Goal: Task Accomplishment & Management: Manage account settings

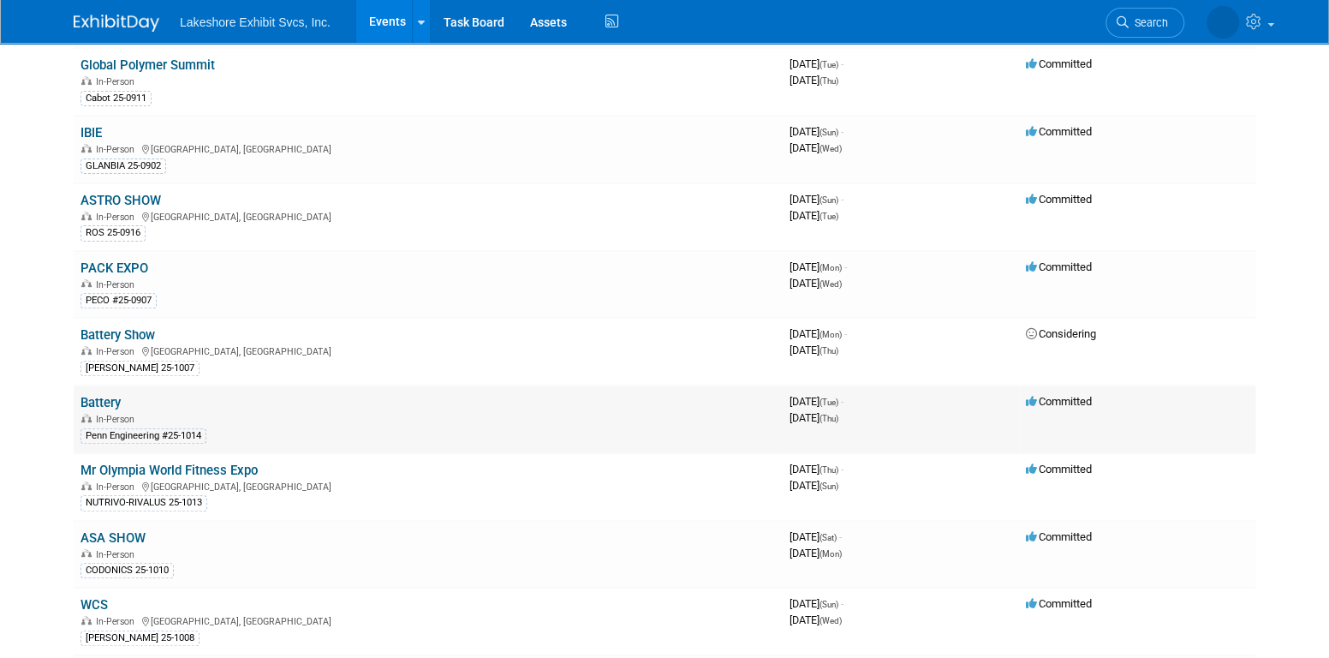
scroll to position [257, 0]
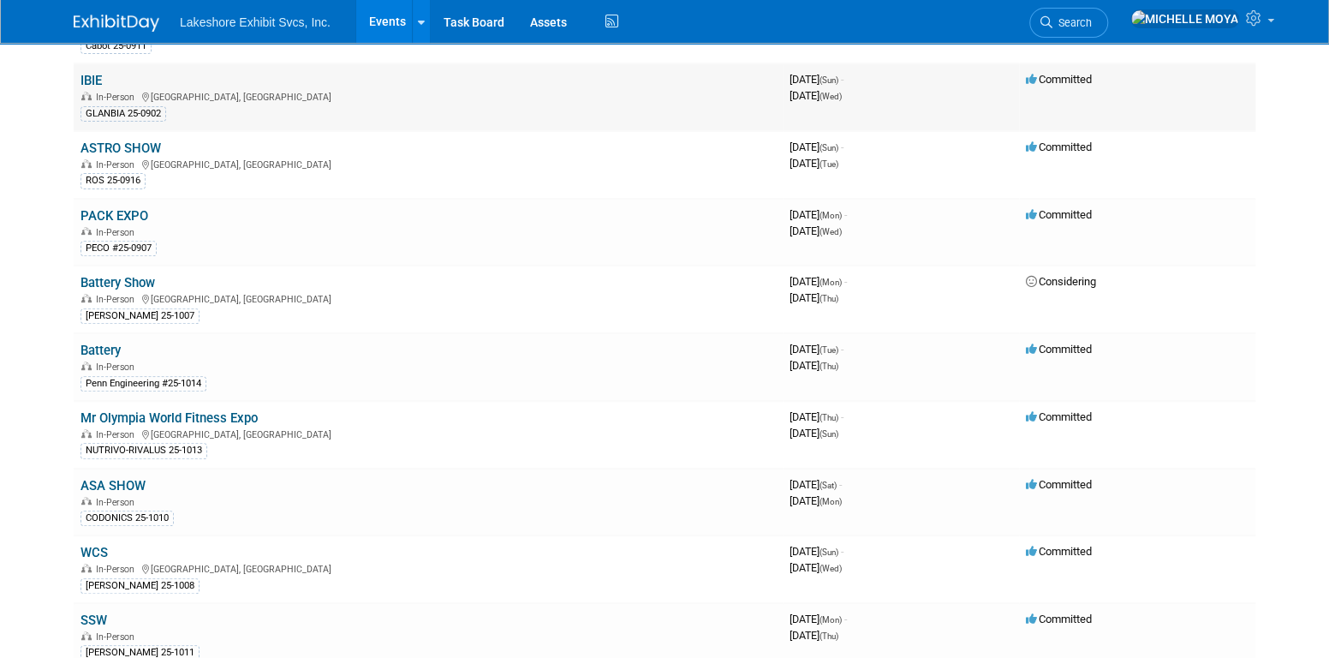
click at [92, 80] on link "IBIE" at bounding box center [91, 80] width 21 height 15
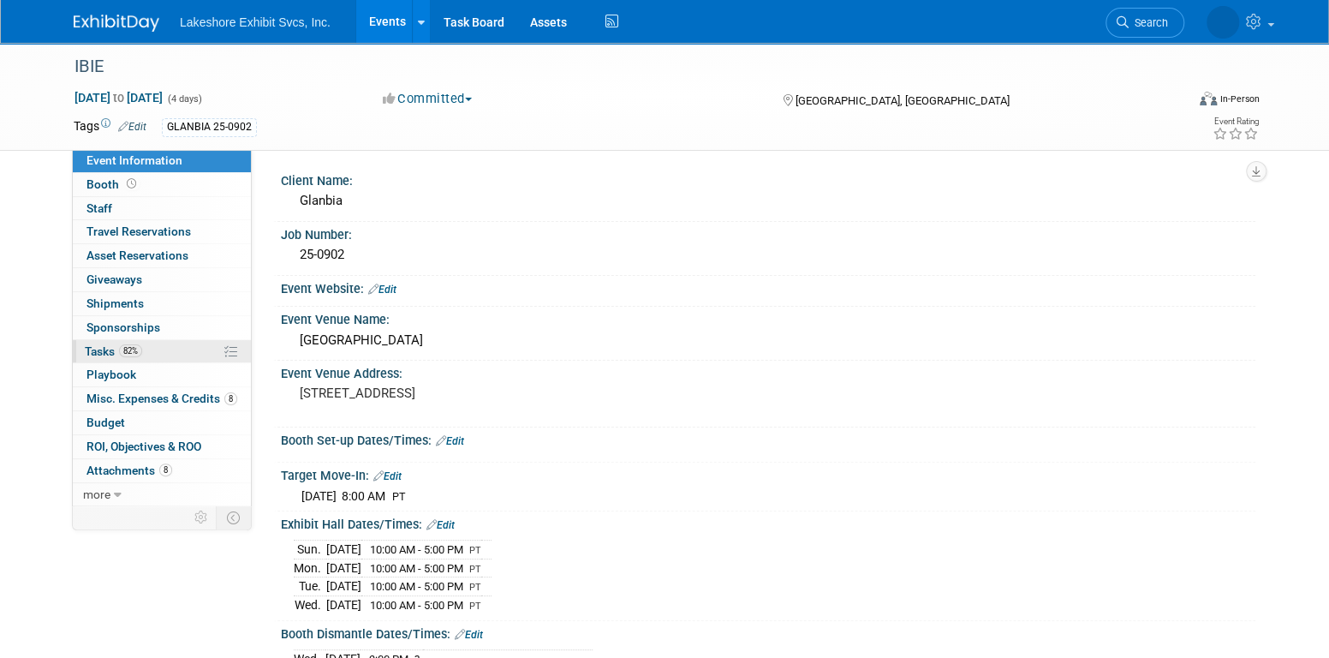
click at [141, 346] on span "82%" at bounding box center [130, 350] width 23 height 13
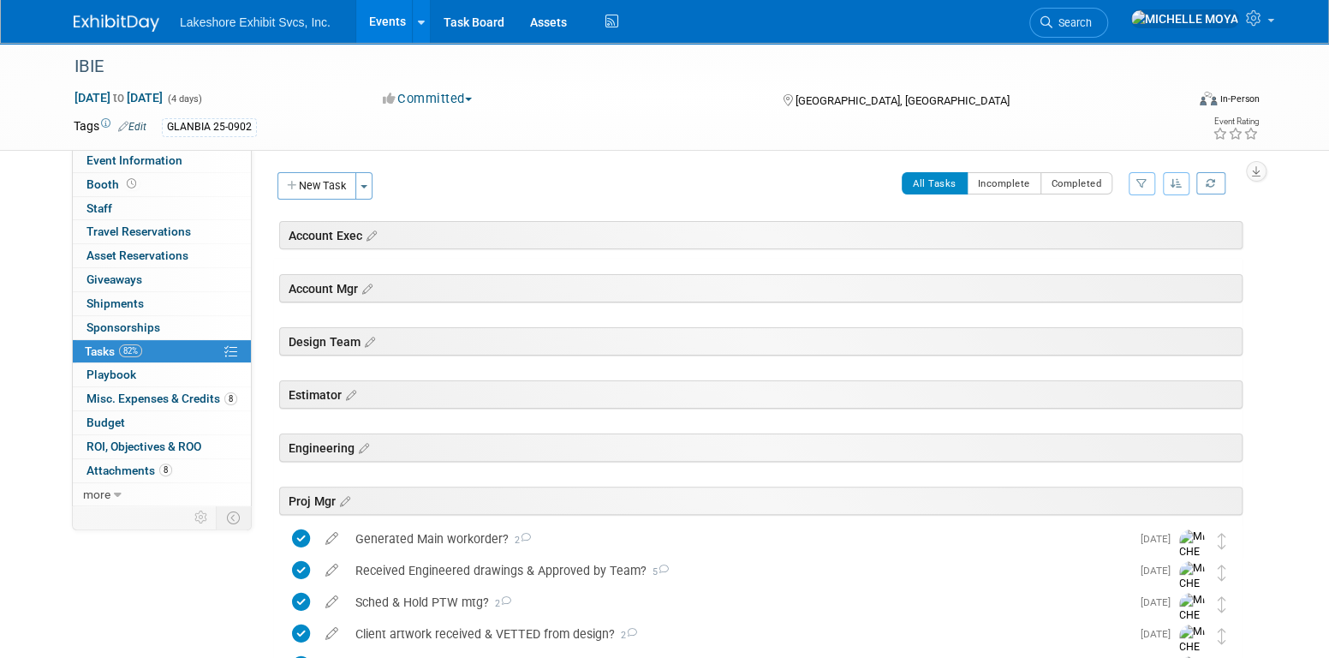
click at [397, 22] on link "Events" at bounding box center [387, 21] width 63 height 43
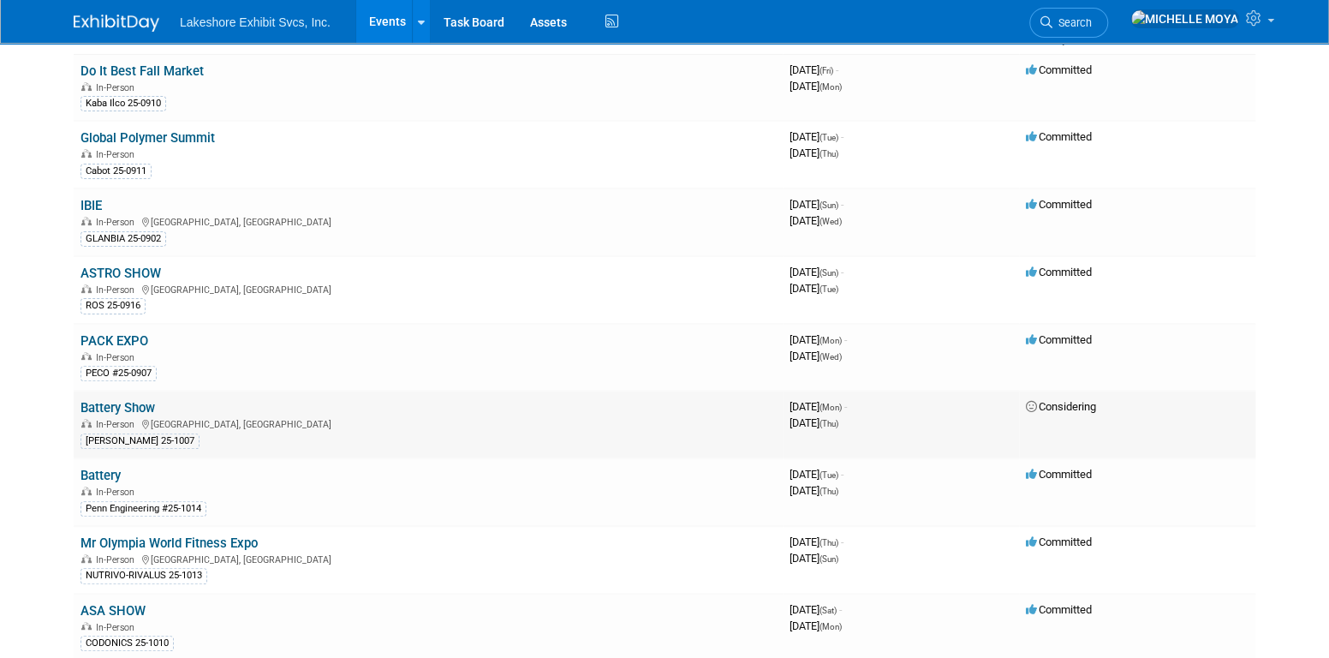
scroll to position [171, 0]
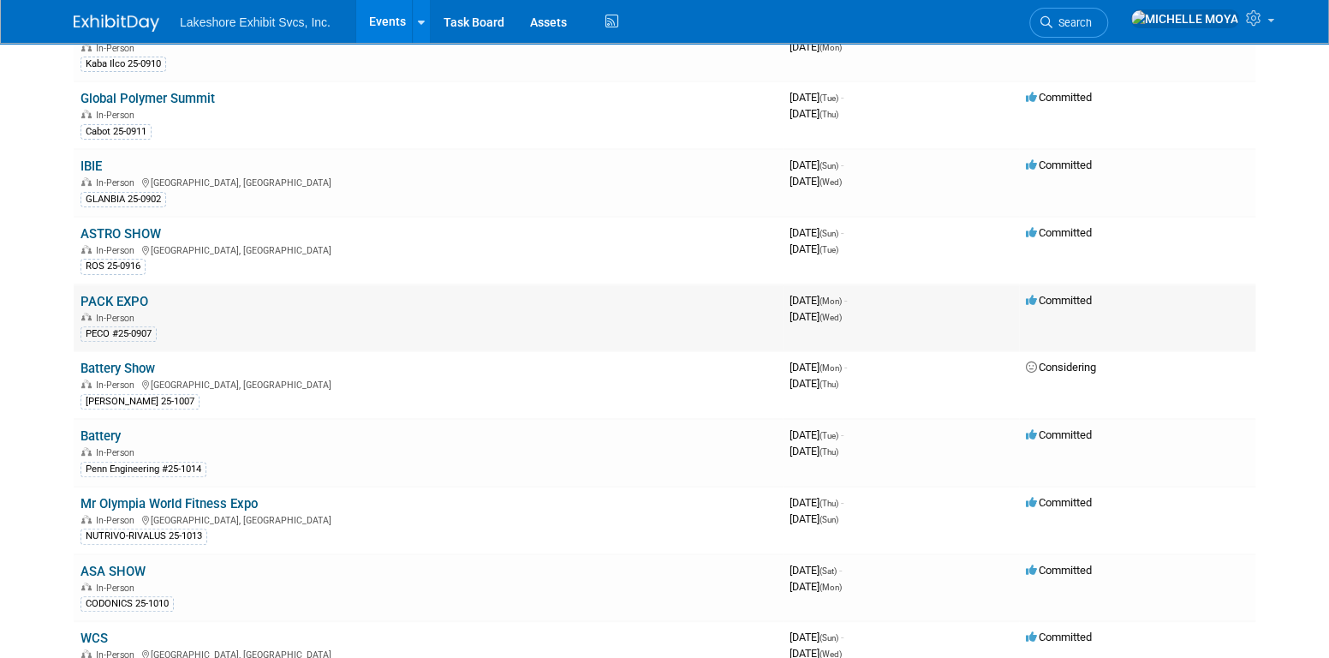
click at [117, 295] on link "PACK EXPO" at bounding box center [115, 301] width 68 height 15
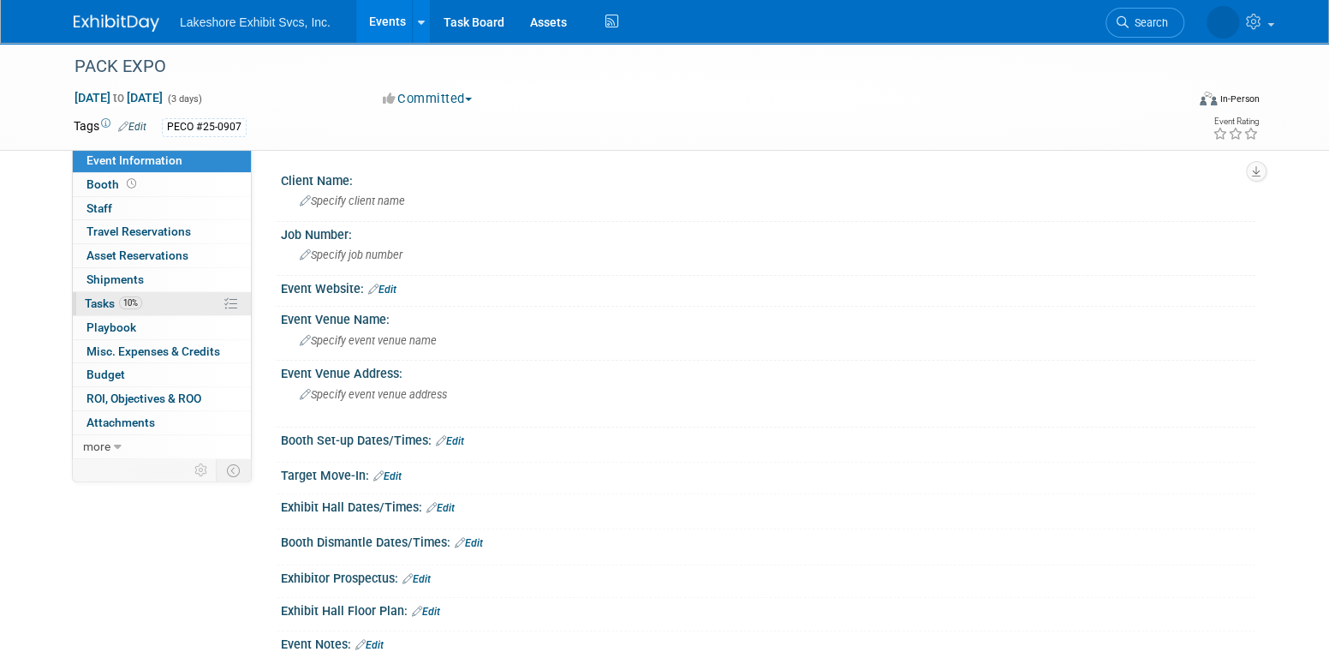
click at [123, 302] on span "10%" at bounding box center [130, 302] width 23 height 13
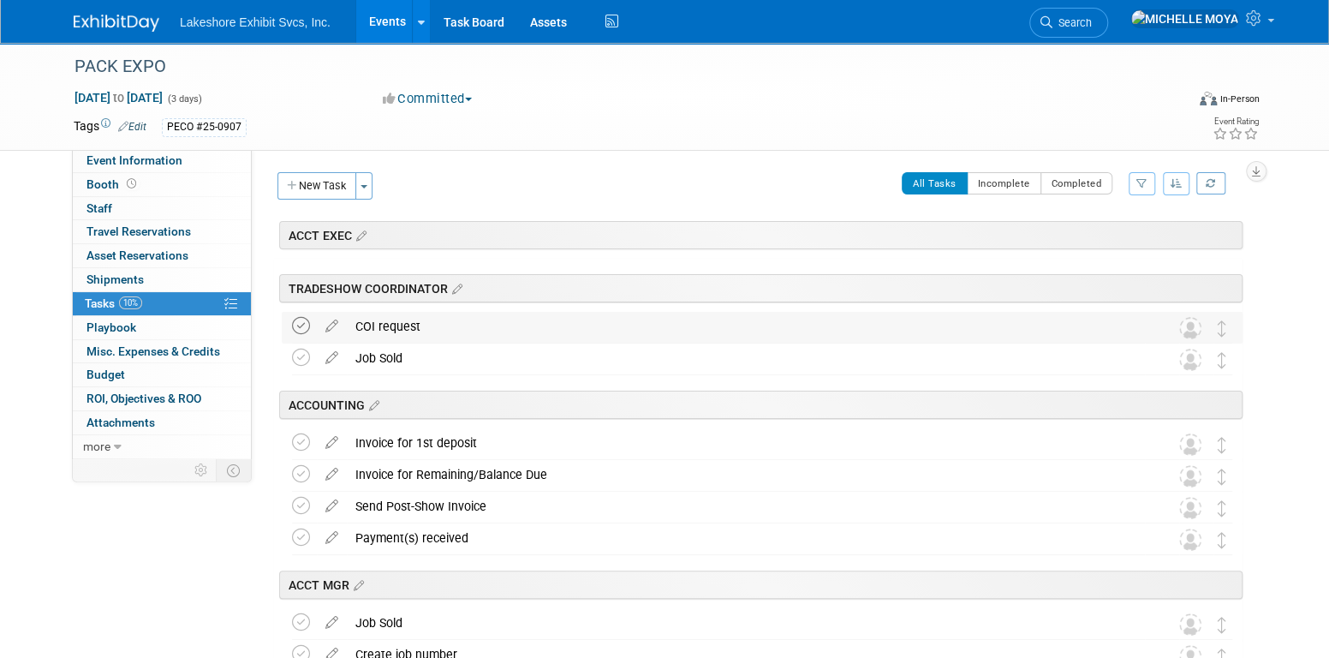
click at [302, 330] on icon at bounding box center [301, 326] width 18 height 18
click at [304, 359] on icon at bounding box center [301, 358] width 18 height 18
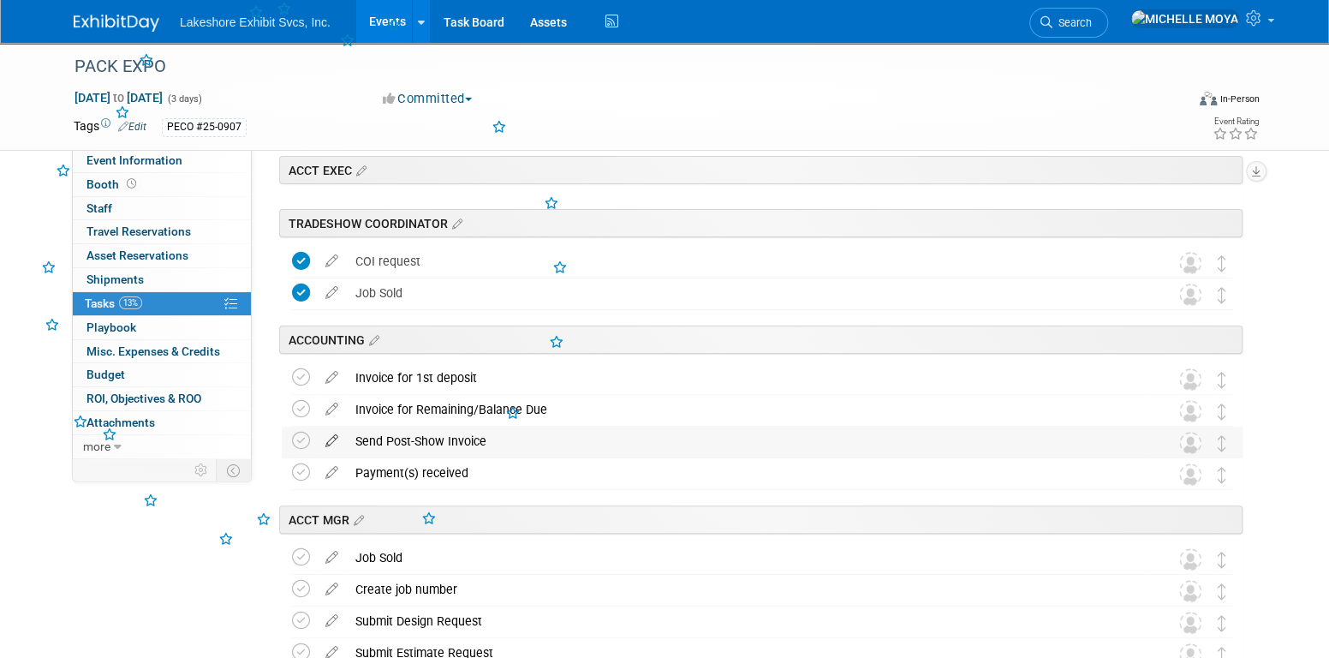
scroll to position [171, 0]
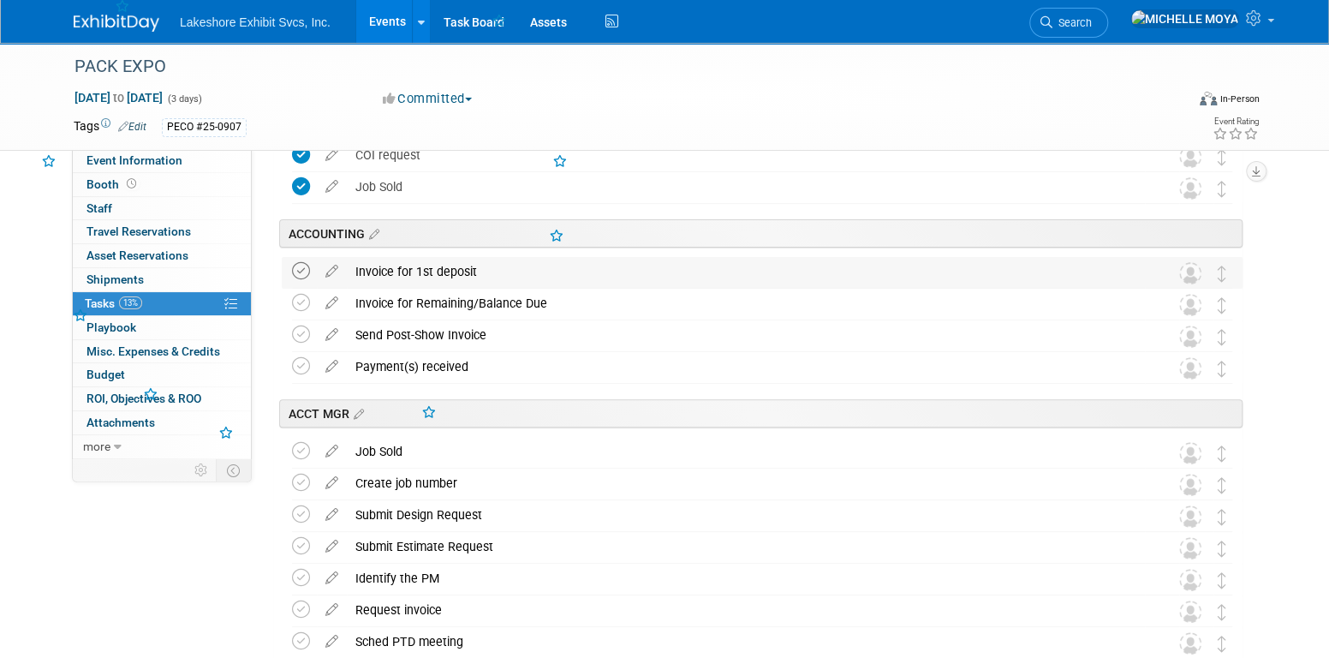
drag, startPoint x: 301, startPoint y: 267, endPoint x: 307, endPoint y: 278, distance: 12.6
click at [303, 271] on icon at bounding box center [301, 271] width 18 height 18
drag, startPoint x: 306, startPoint y: 296, endPoint x: 300, endPoint y: 314, distance: 19.0
click at [304, 298] on icon at bounding box center [301, 303] width 18 height 18
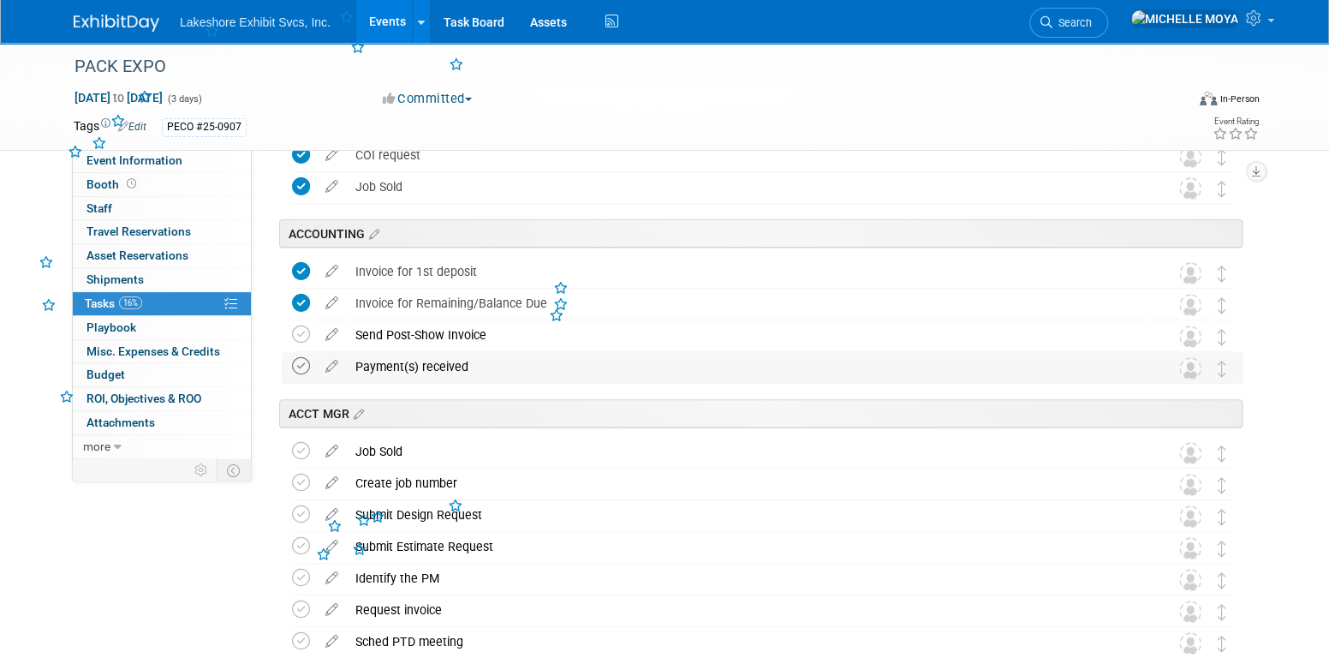
drag, startPoint x: 300, startPoint y: 333, endPoint x: 301, endPoint y: 368, distance: 35.1
click at [300, 334] on icon at bounding box center [301, 335] width 18 height 18
click at [302, 373] on icon at bounding box center [301, 366] width 18 height 18
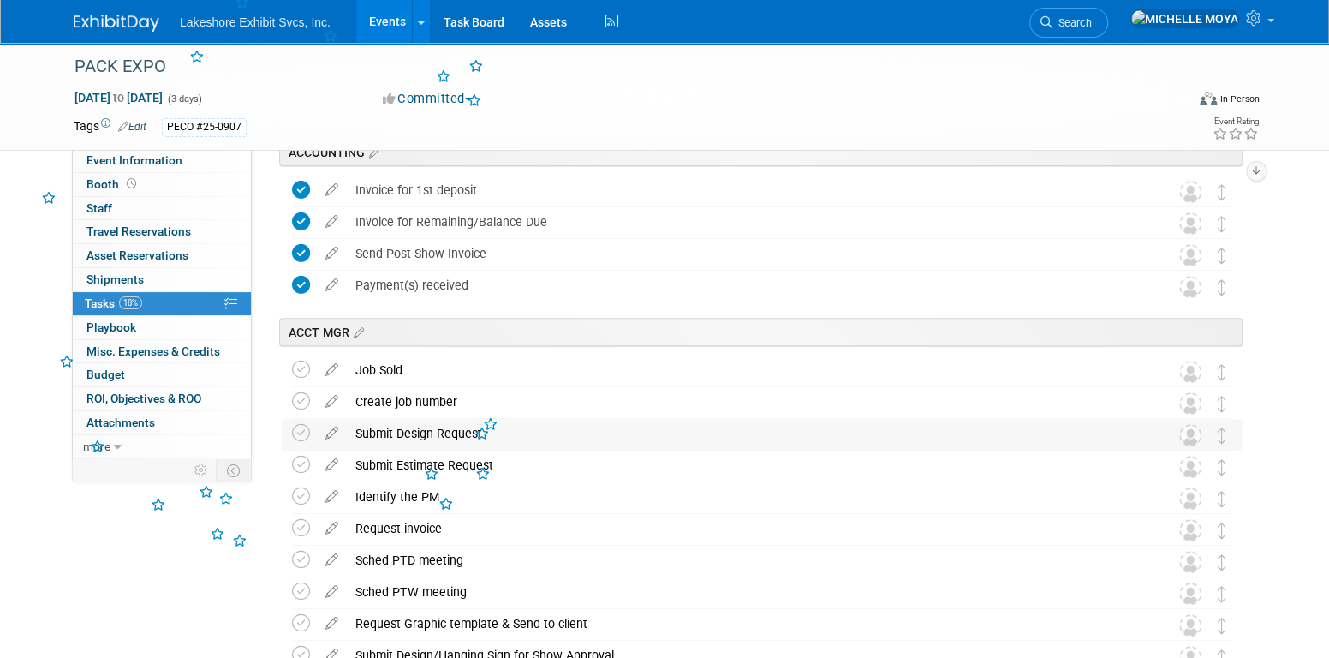
scroll to position [343, 0]
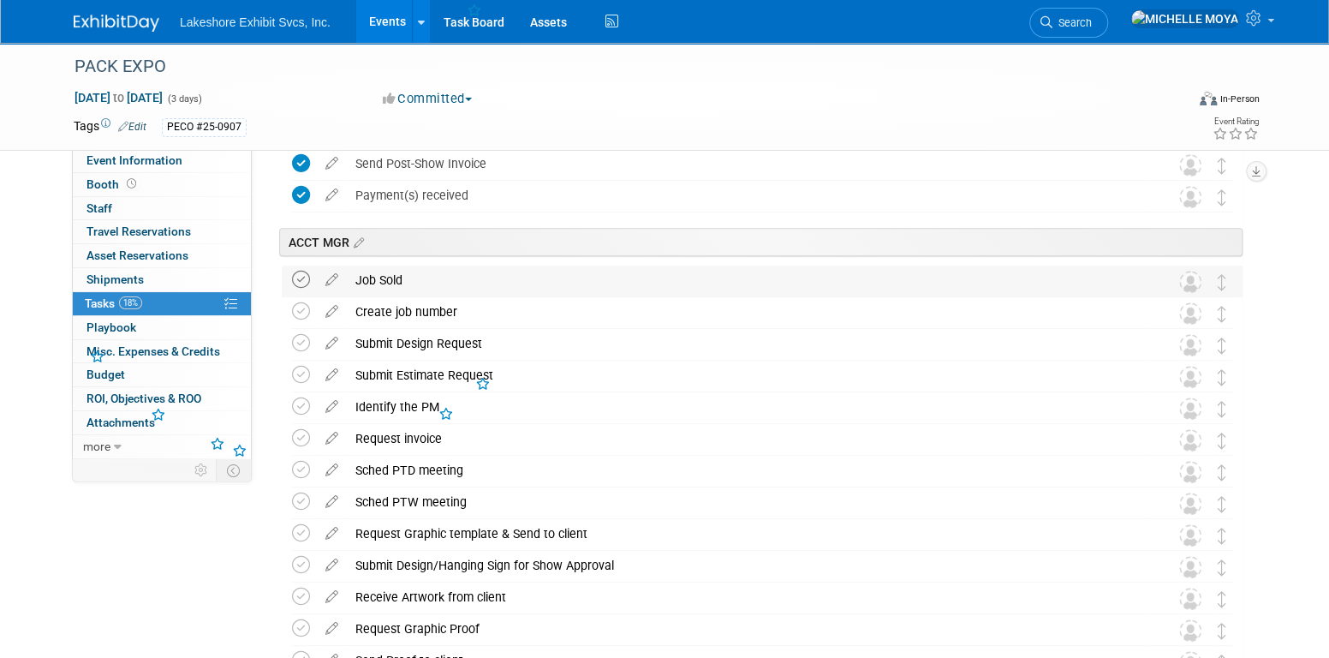
drag, startPoint x: 305, startPoint y: 276, endPoint x: 304, endPoint y: 285, distance: 9.5
click at [306, 280] on icon at bounding box center [301, 280] width 18 height 18
click at [309, 322] on td at bounding box center [304, 312] width 25 height 31
drag, startPoint x: 296, startPoint y: 311, endPoint x: 296, endPoint y: 341, distance: 30.0
click at [296, 318] on icon at bounding box center [301, 311] width 18 height 18
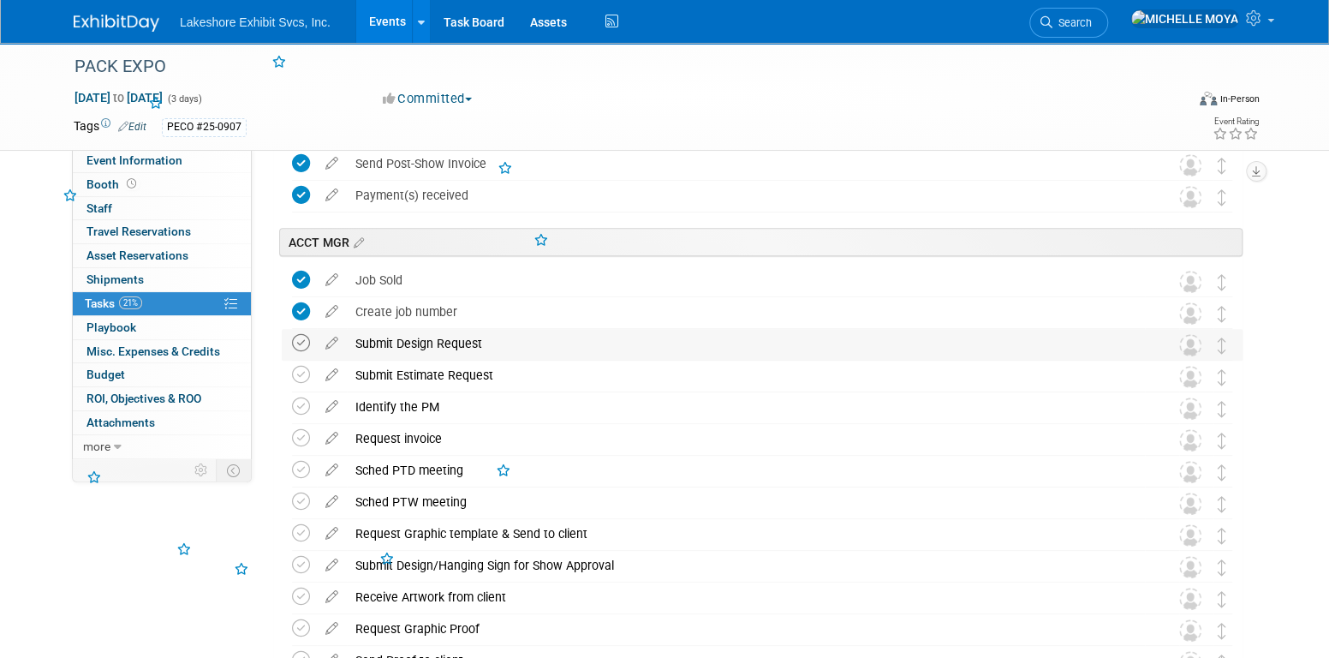
click at [299, 343] on icon at bounding box center [301, 343] width 18 height 18
drag, startPoint x: 299, startPoint y: 367, endPoint x: 296, endPoint y: 403, distance: 35.2
click at [299, 371] on icon at bounding box center [301, 375] width 18 height 18
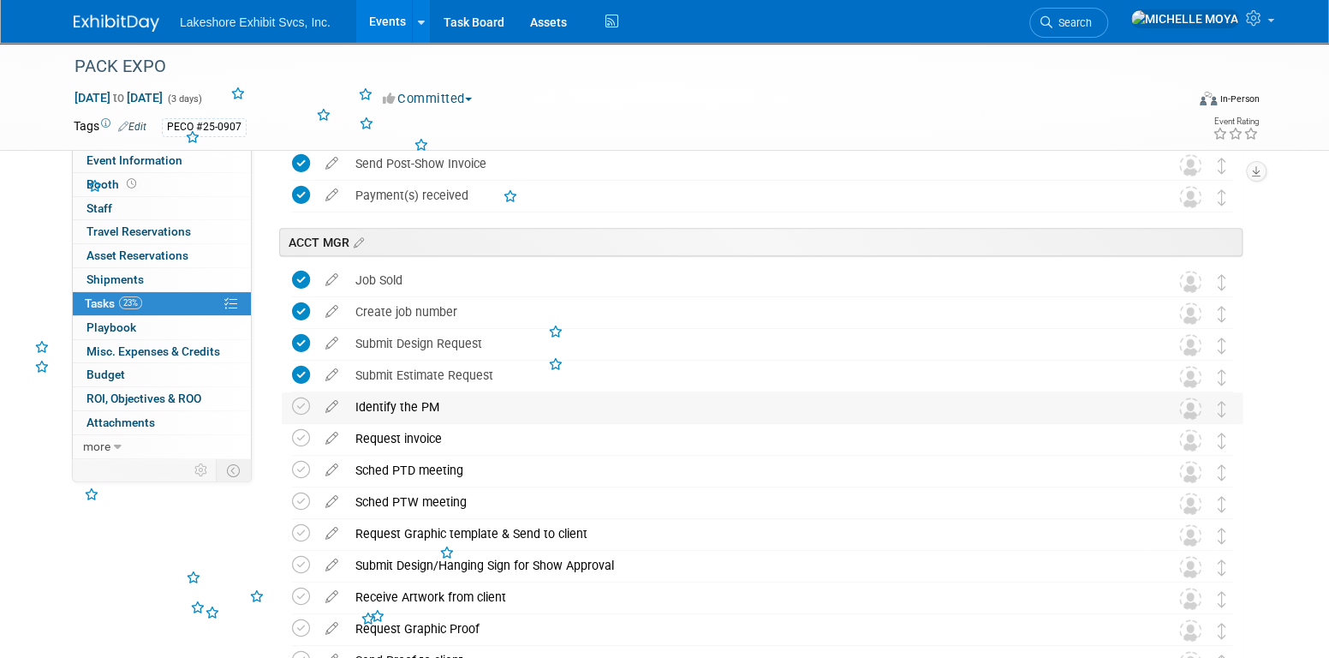
click at [294, 415] on icon at bounding box center [301, 406] width 18 height 18
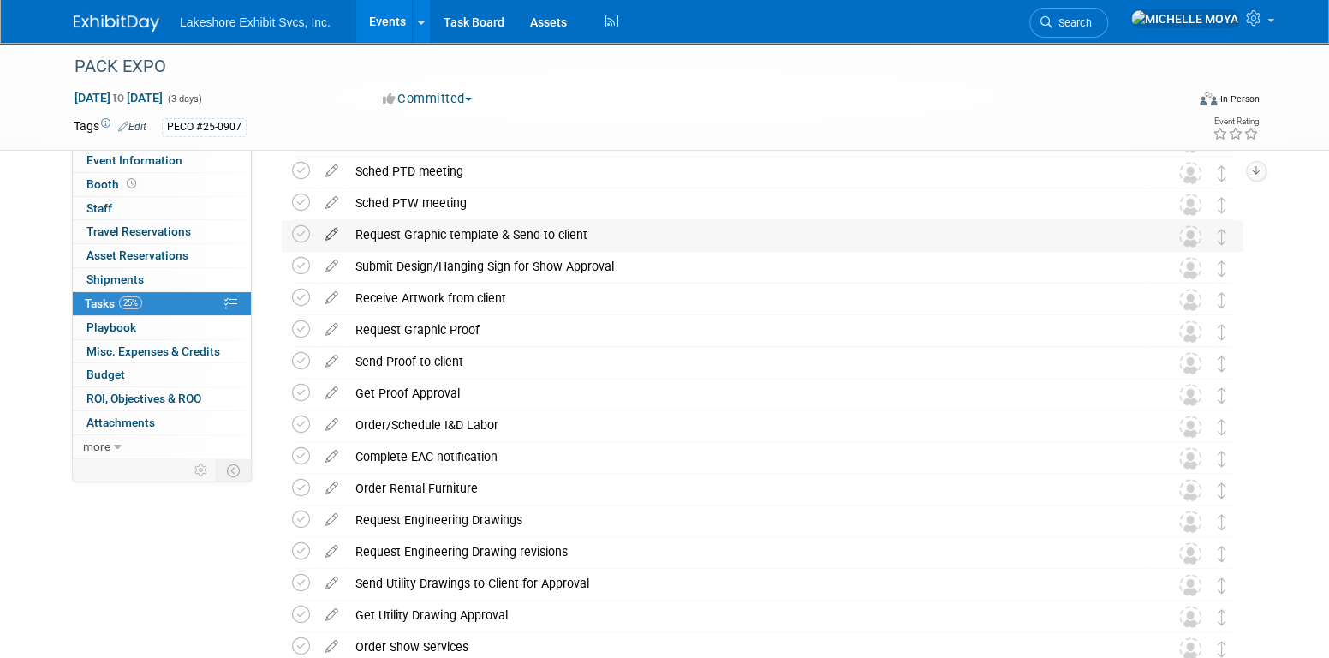
scroll to position [600, 0]
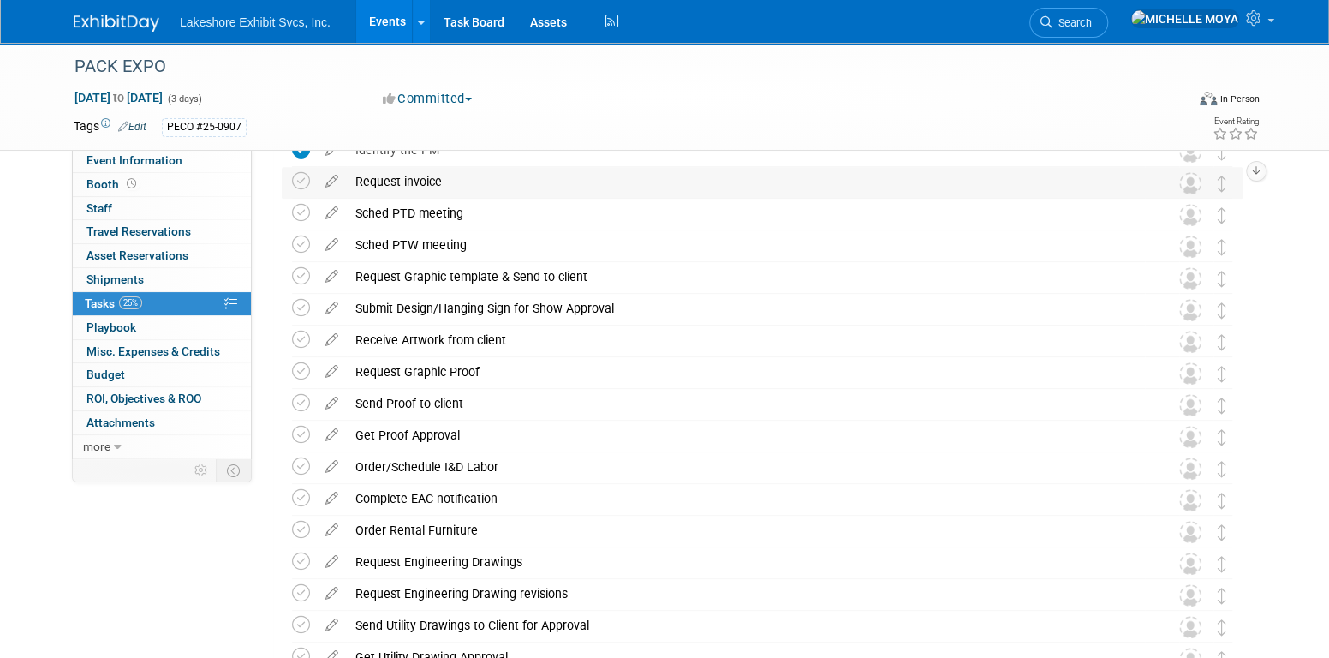
drag, startPoint x: 302, startPoint y: 182, endPoint x: 300, endPoint y: 193, distance: 11.4
click at [302, 184] on icon at bounding box center [301, 181] width 18 height 18
click at [301, 208] on icon at bounding box center [301, 213] width 18 height 18
drag, startPoint x: 306, startPoint y: 244, endPoint x: 304, endPoint y: 265, distance: 20.6
click at [306, 244] on icon at bounding box center [301, 245] width 18 height 18
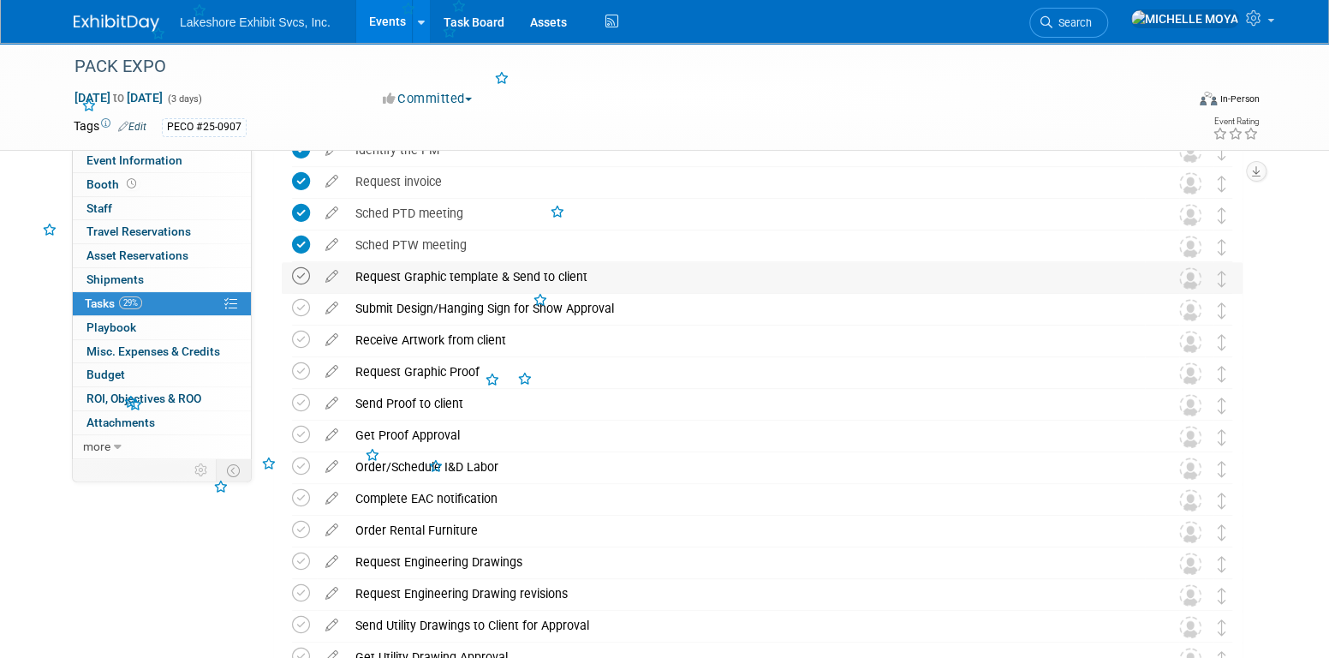
click at [304, 284] on td at bounding box center [304, 277] width 25 height 31
click at [304, 279] on icon at bounding box center [301, 276] width 18 height 18
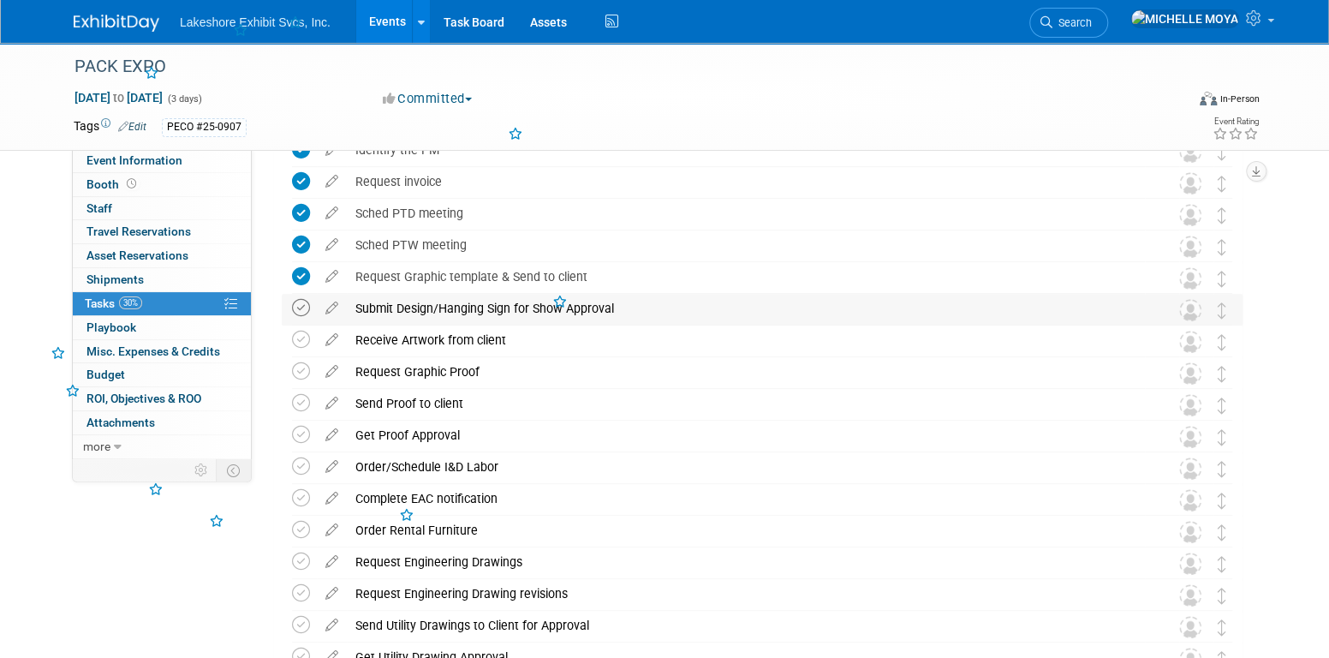
click at [306, 312] on icon at bounding box center [301, 308] width 18 height 18
click at [304, 333] on icon at bounding box center [301, 340] width 18 height 18
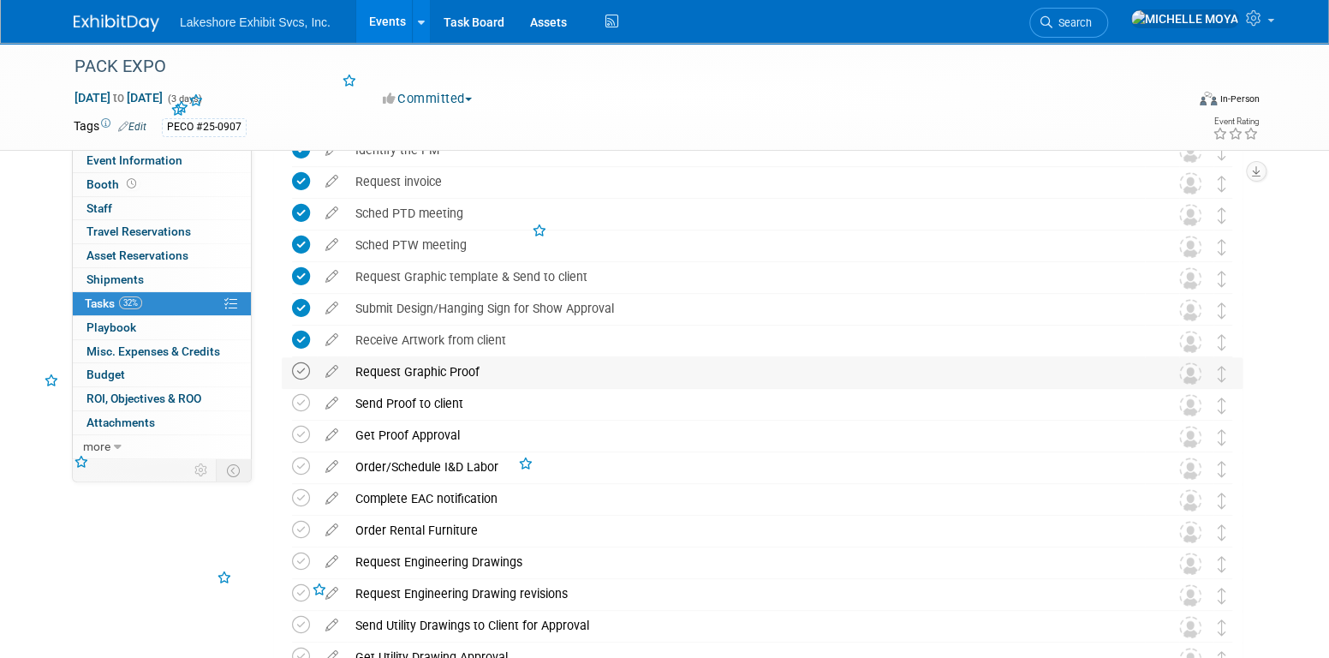
click at [300, 379] on icon at bounding box center [301, 371] width 18 height 18
click at [297, 403] on icon at bounding box center [301, 403] width 18 height 18
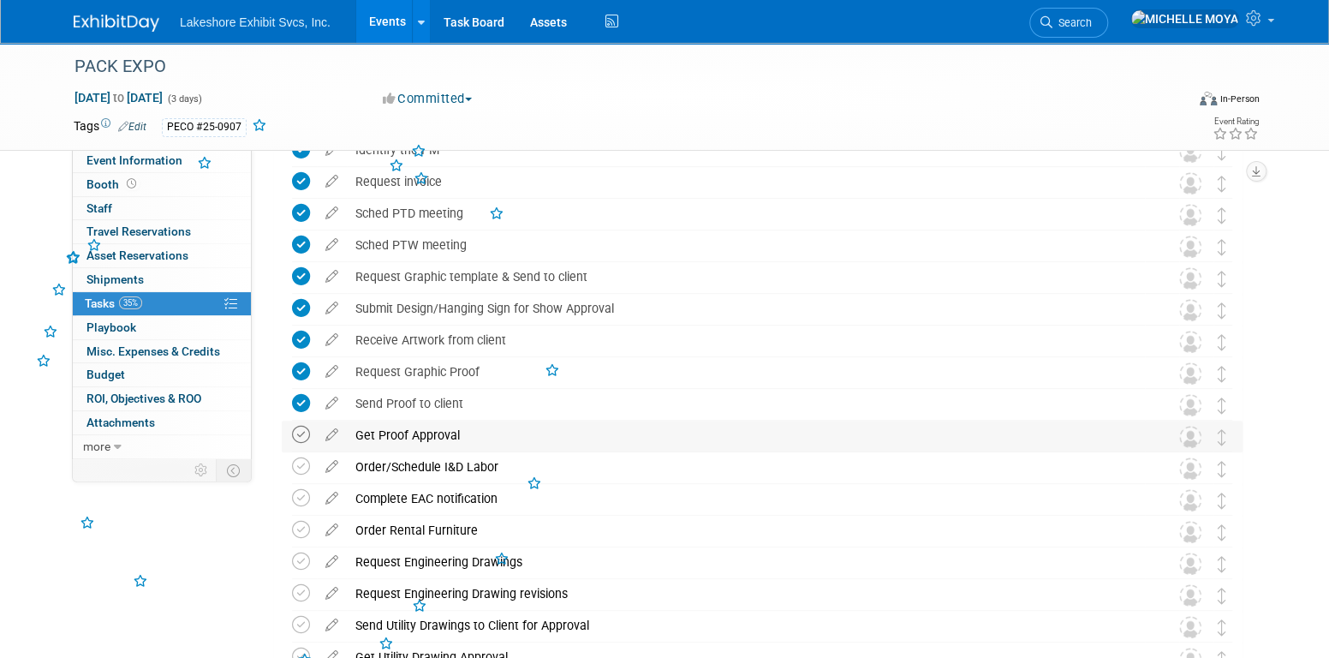
click at [301, 439] on icon at bounding box center [301, 435] width 18 height 18
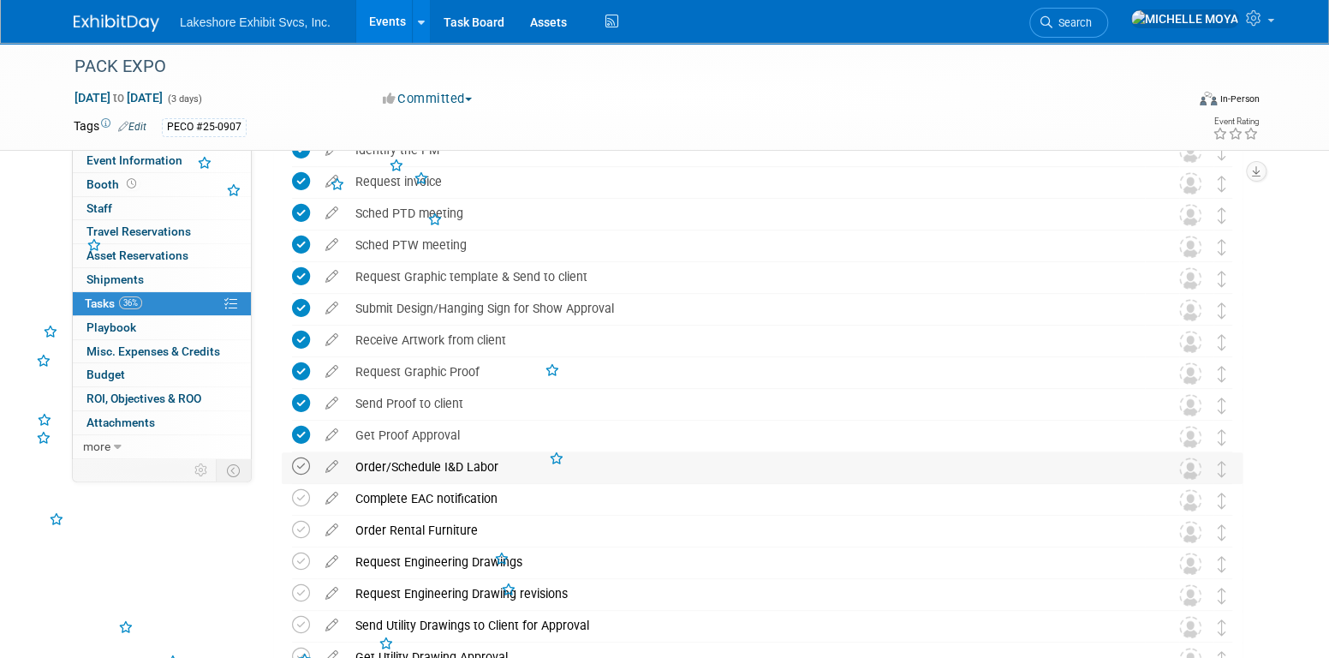
click at [300, 468] on icon at bounding box center [301, 466] width 18 height 18
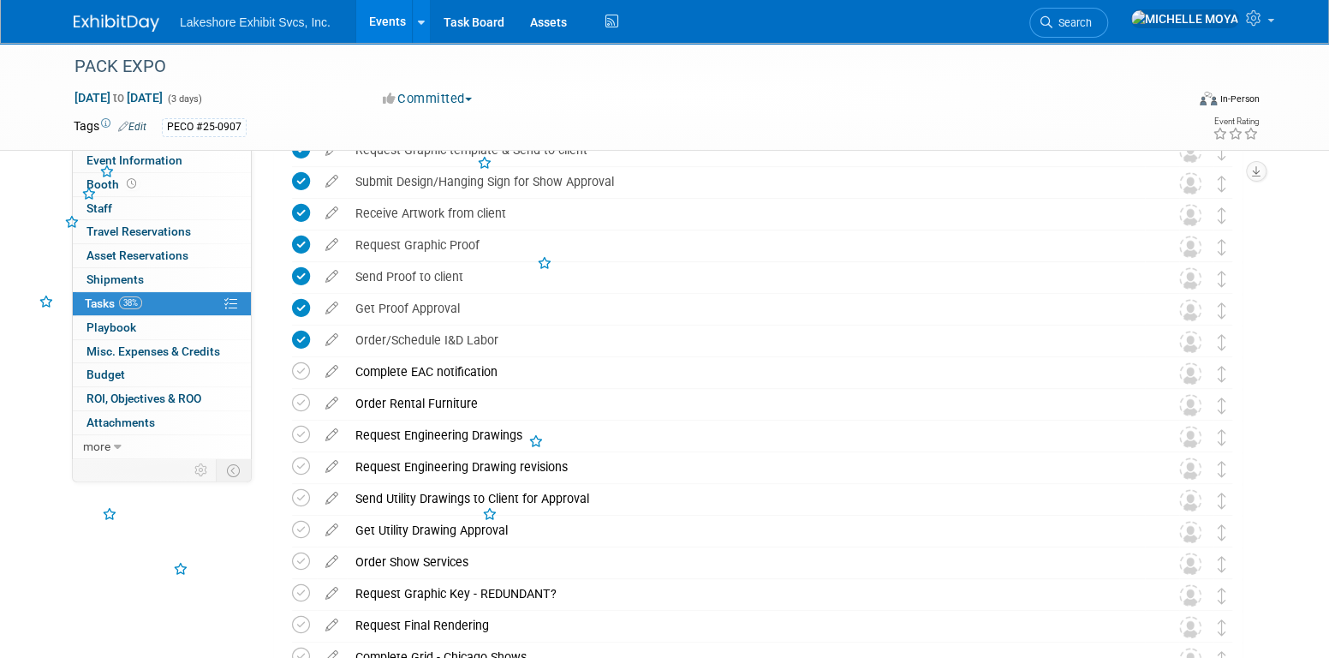
scroll to position [857, 0]
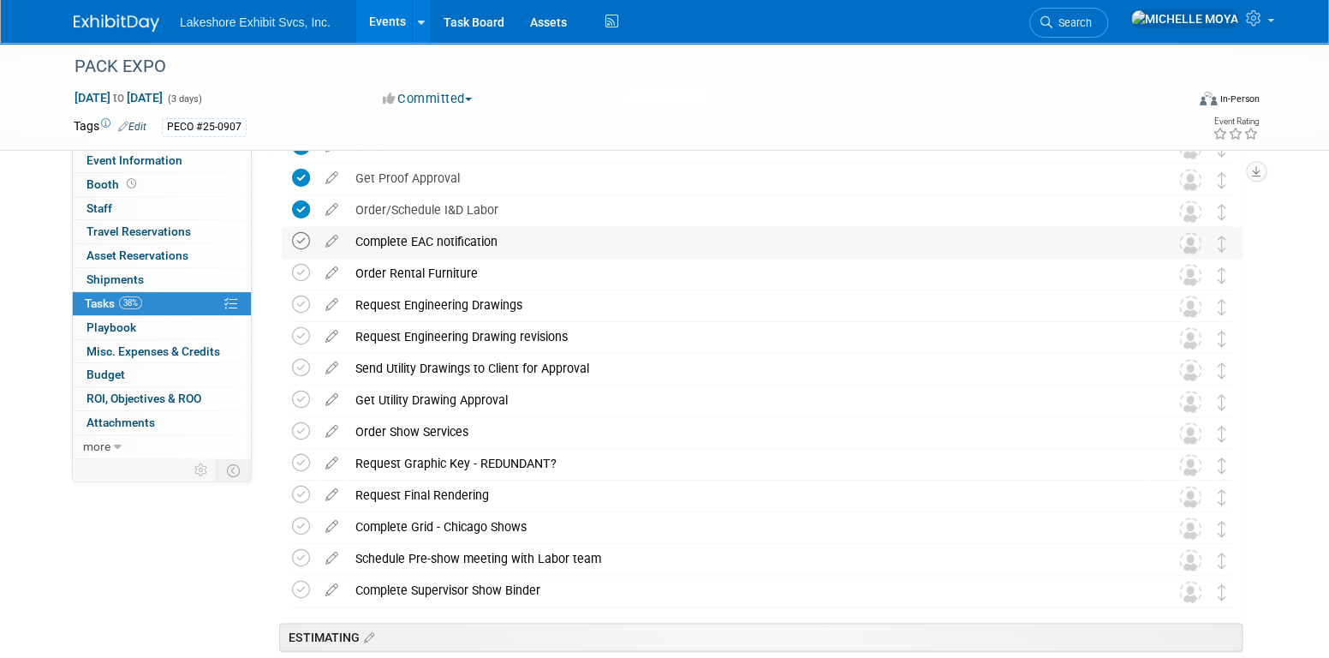
click at [303, 240] on icon at bounding box center [301, 241] width 18 height 18
click at [300, 278] on icon at bounding box center [301, 273] width 18 height 18
click at [302, 304] on icon at bounding box center [301, 305] width 18 height 18
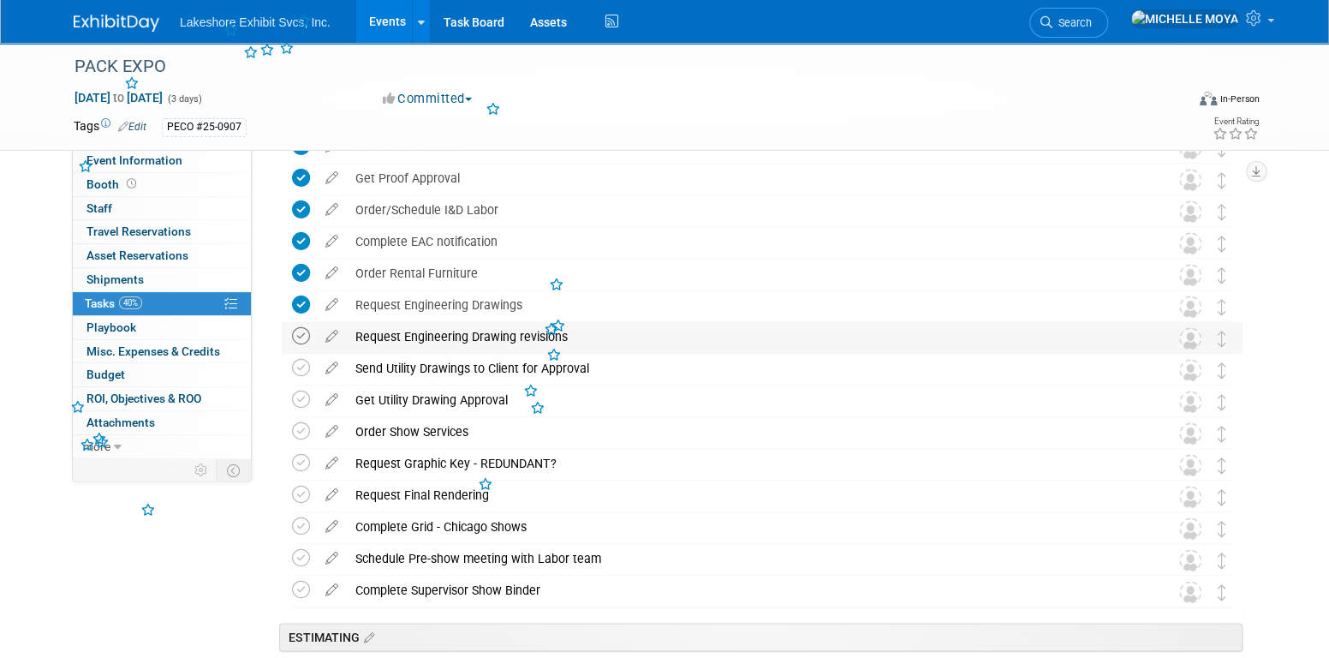
click at [302, 340] on icon at bounding box center [301, 336] width 18 height 18
click at [301, 373] on icon at bounding box center [301, 368] width 18 height 18
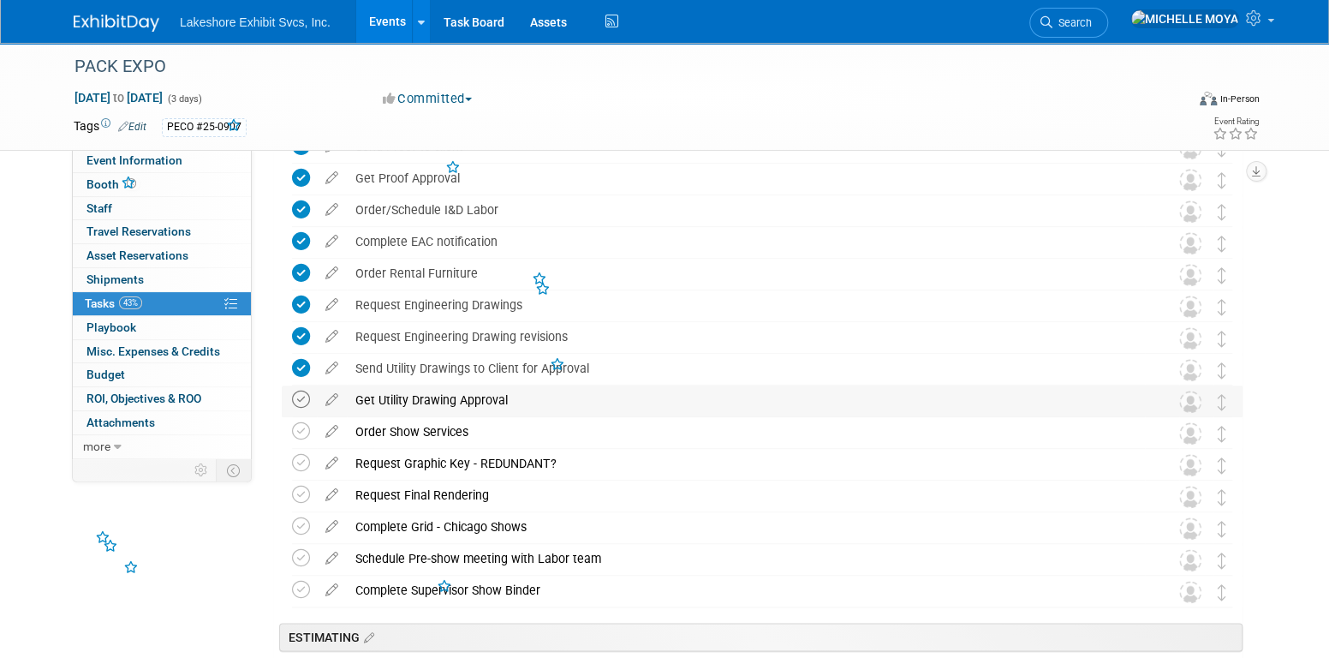
click at [302, 396] on icon at bounding box center [301, 400] width 18 height 18
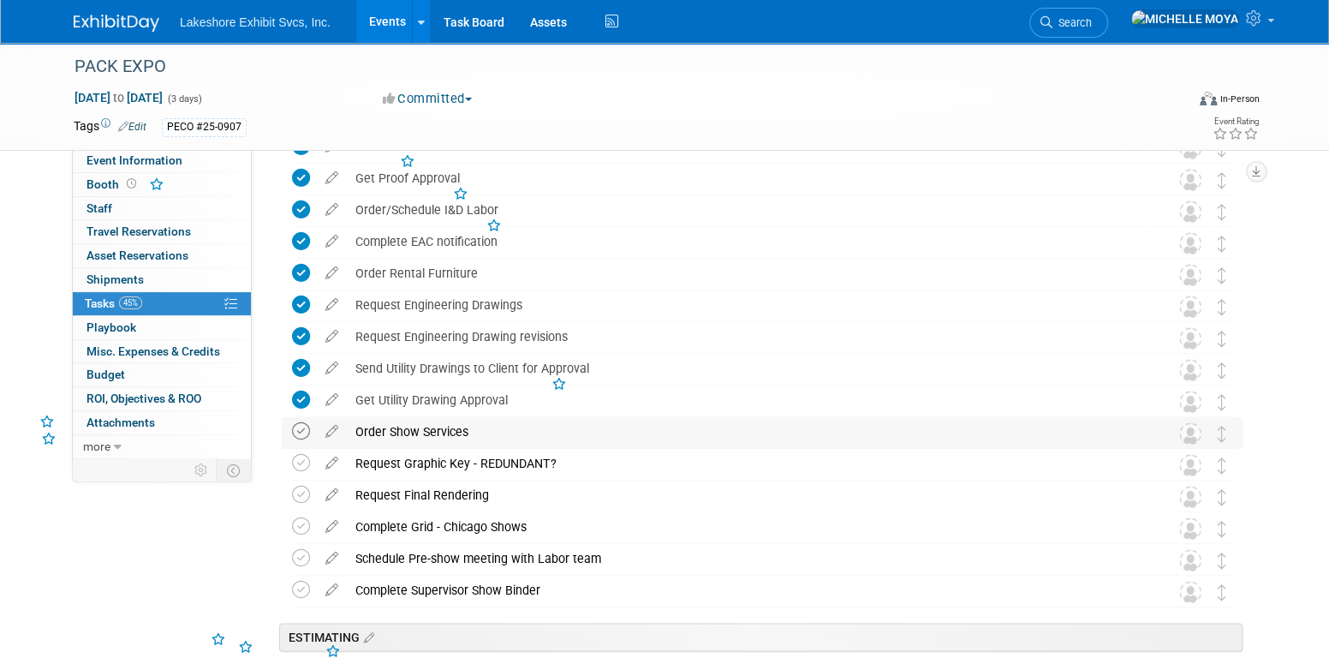
click at [307, 427] on icon at bounding box center [301, 431] width 18 height 18
click at [303, 464] on icon at bounding box center [301, 463] width 18 height 18
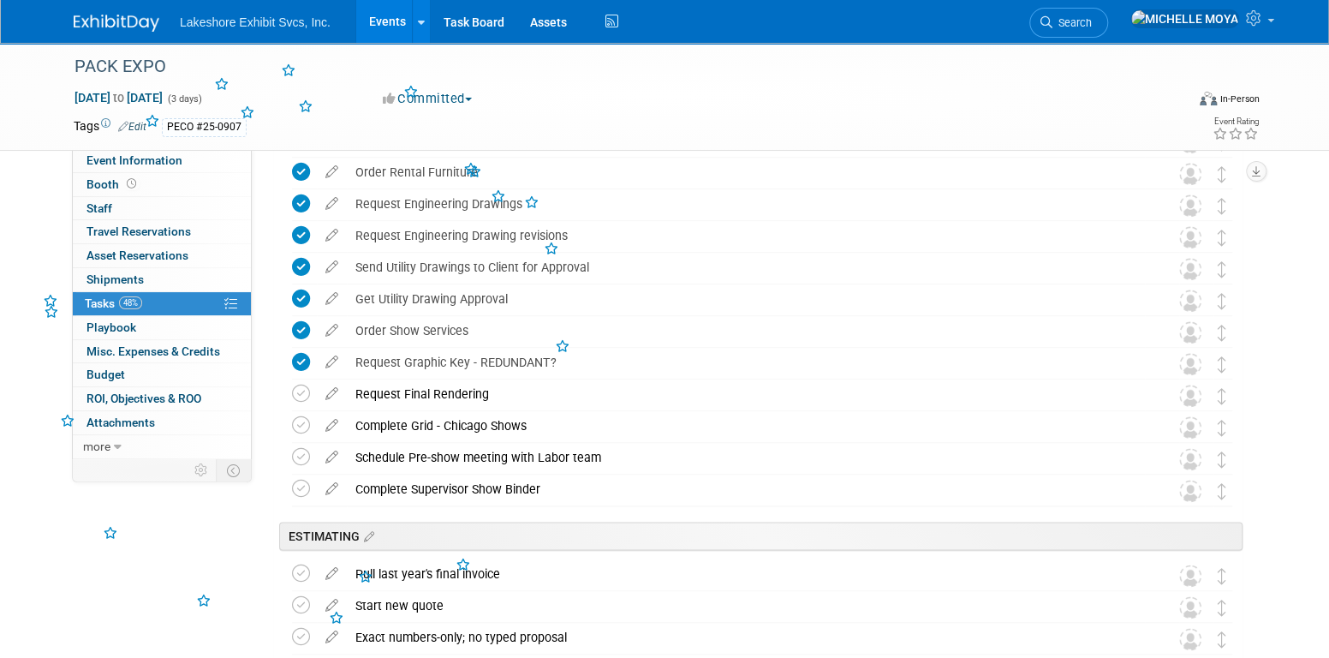
scroll to position [1028, 0]
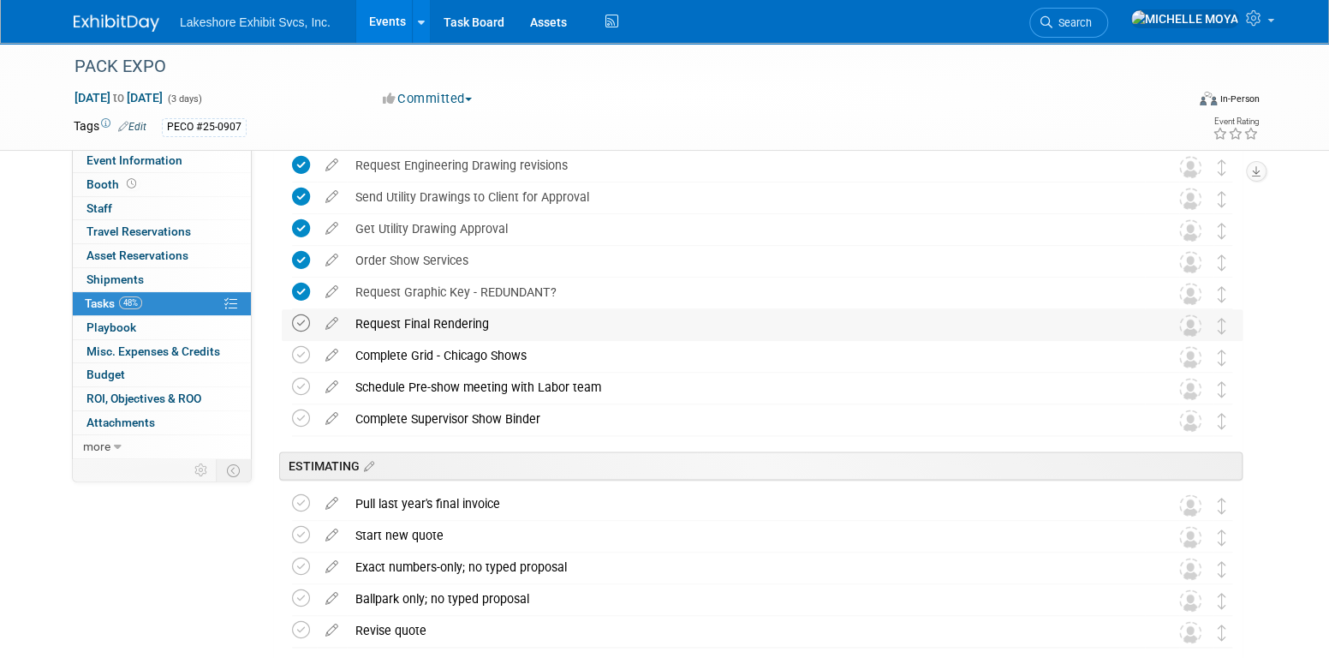
click at [296, 322] on icon at bounding box center [301, 323] width 18 height 18
click at [300, 361] on icon at bounding box center [301, 355] width 18 height 18
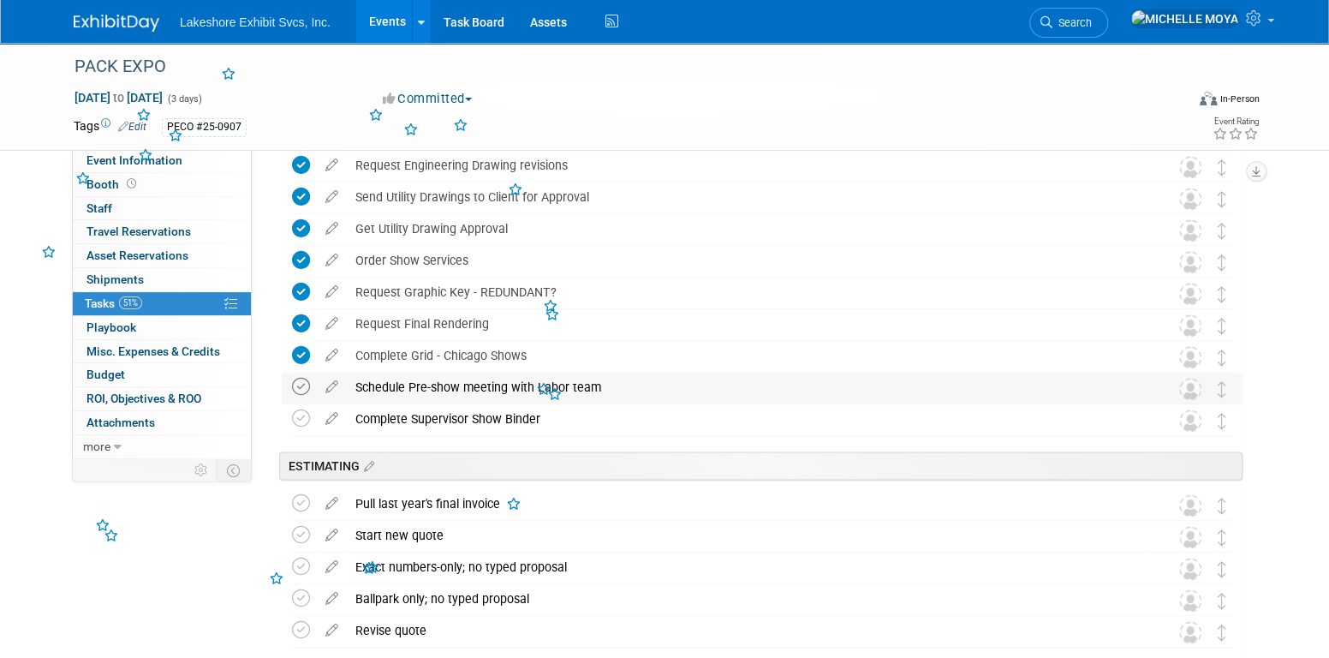
click at [300, 384] on icon at bounding box center [301, 387] width 18 height 18
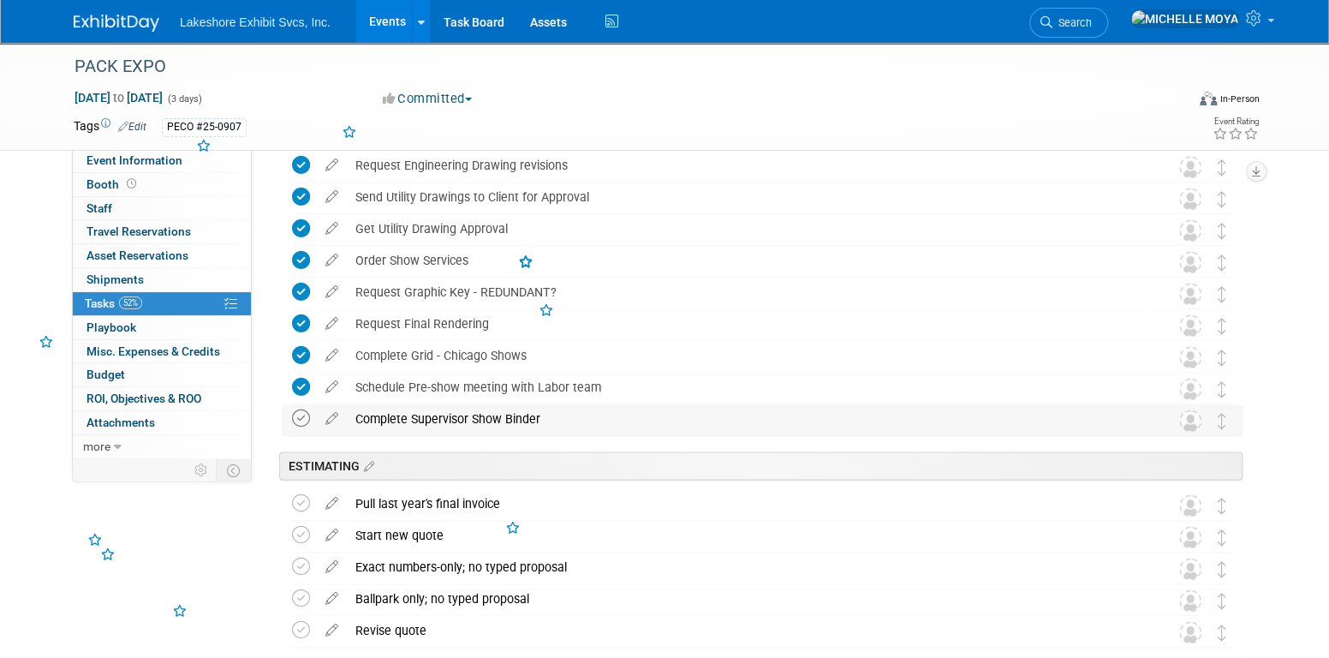
click at [300, 419] on icon at bounding box center [301, 418] width 18 height 18
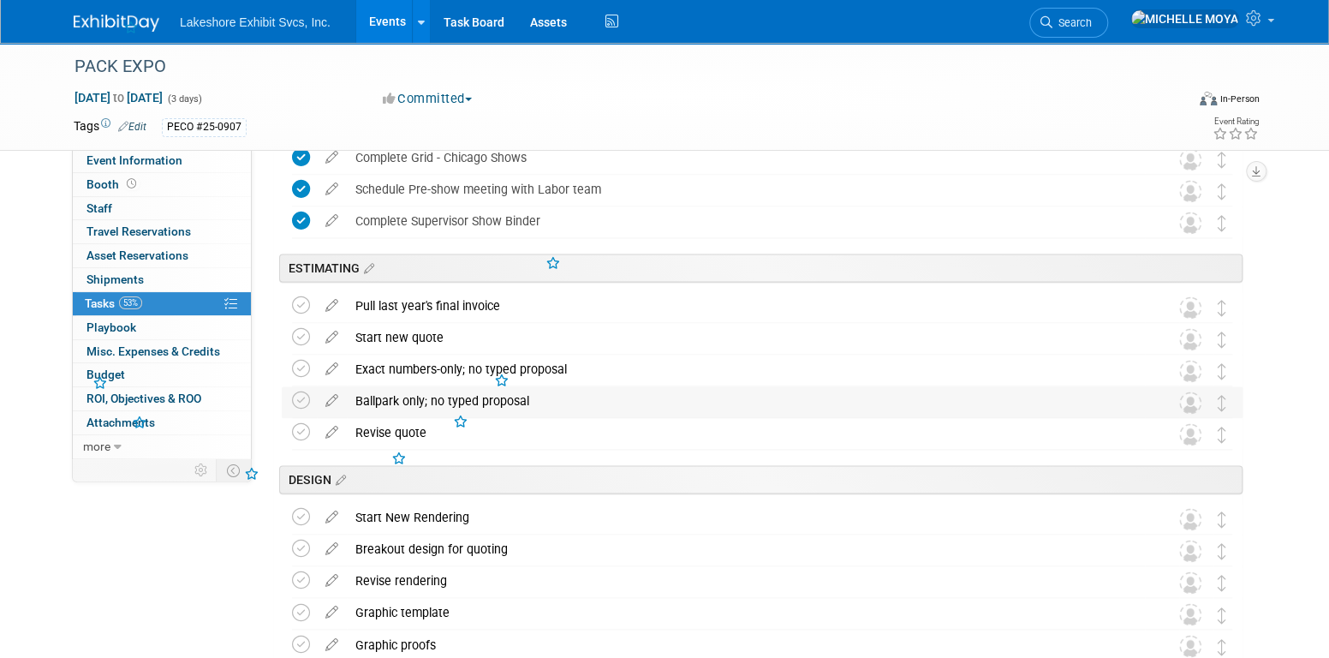
scroll to position [1285, 0]
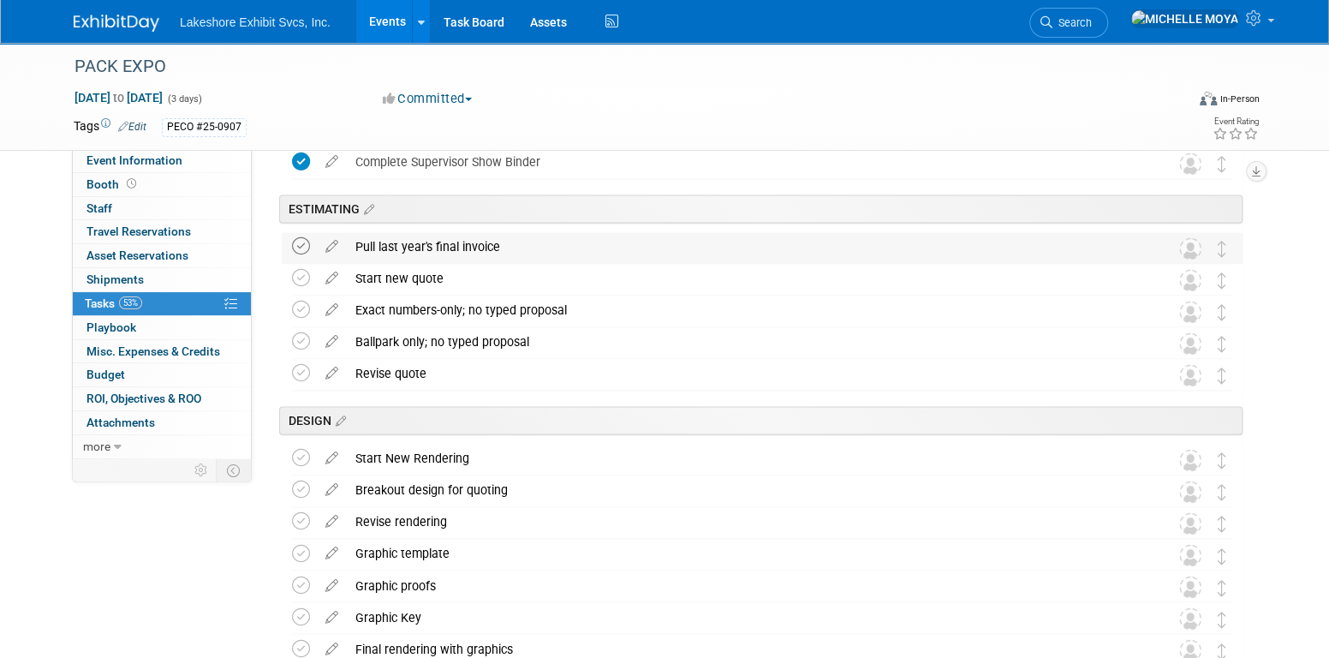
click at [296, 248] on icon at bounding box center [301, 246] width 18 height 18
click at [300, 269] on icon at bounding box center [301, 278] width 18 height 18
click at [297, 305] on icon at bounding box center [301, 310] width 18 height 18
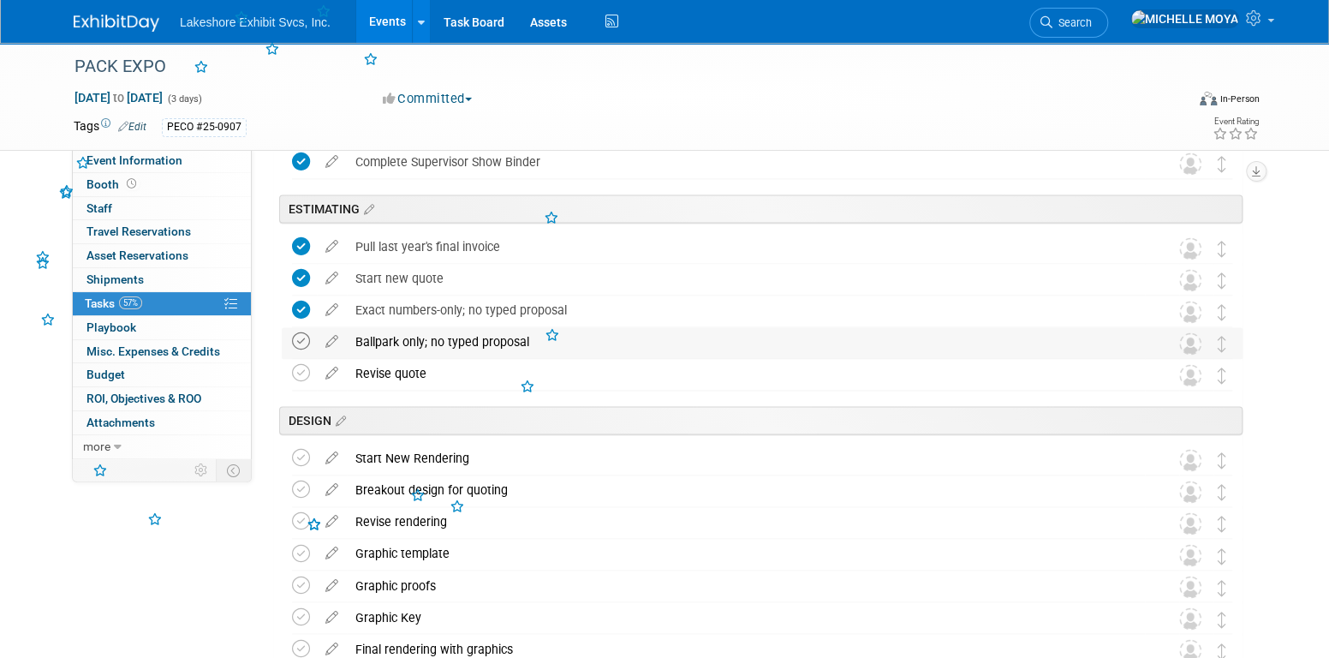
click at [302, 341] on icon at bounding box center [301, 341] width 18 height 18
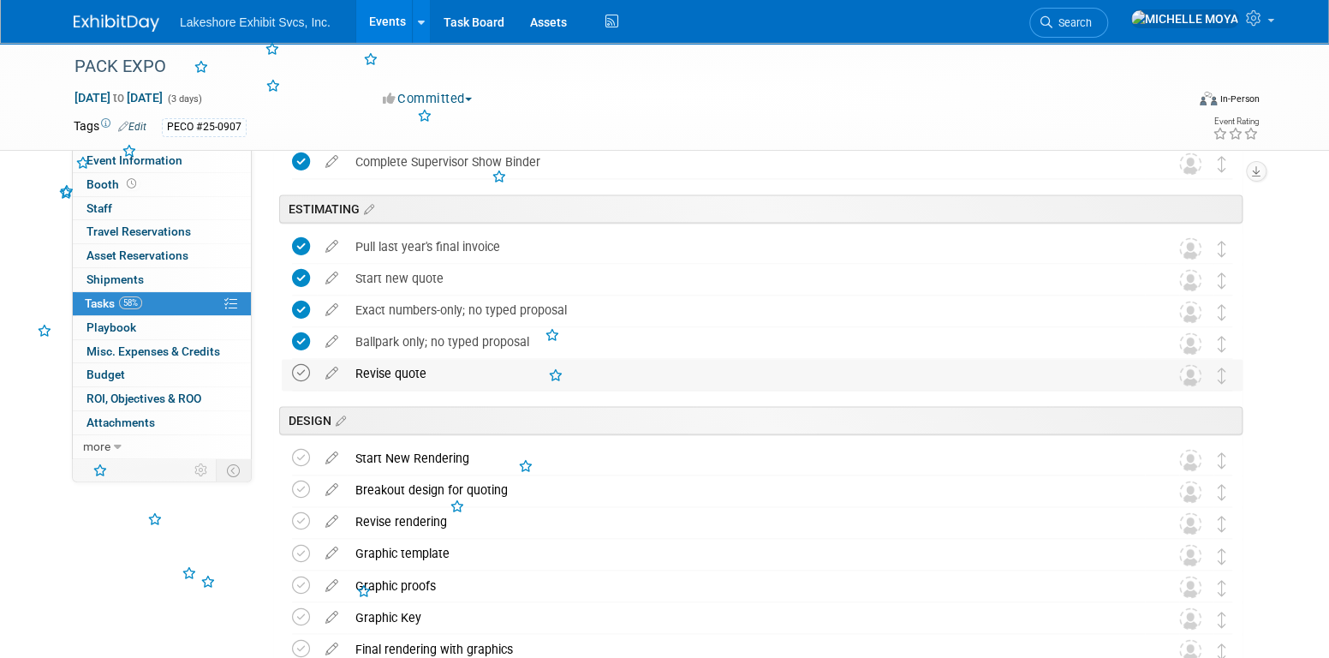
click at [301, 365] on icon at bounding box center [301, 373] width 18 height 18
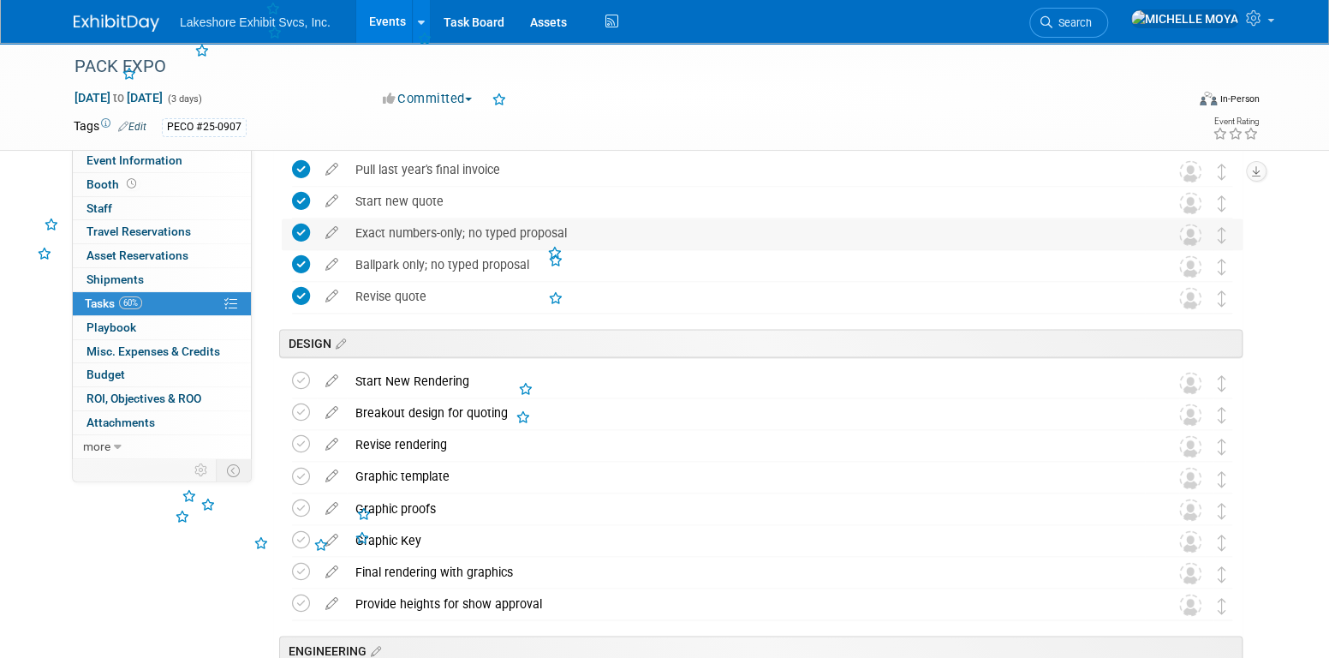
scroll to position [1456, 0]
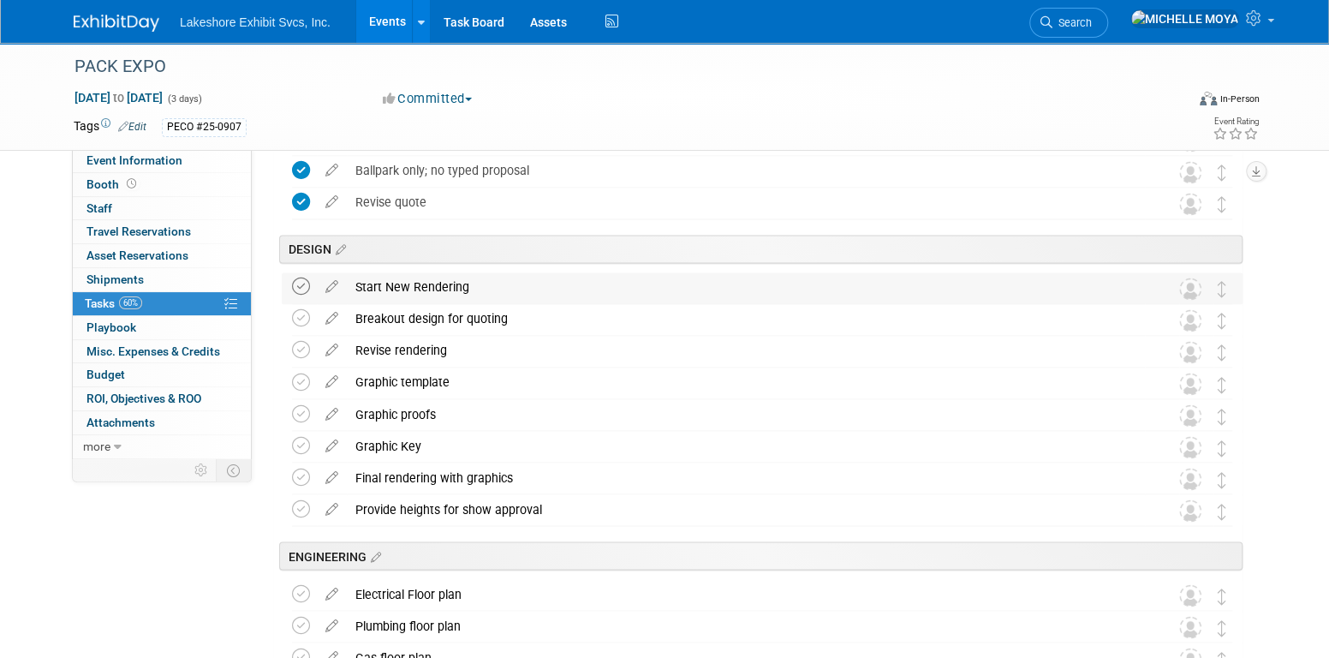
click at [302, 289] on icon at bounding box center [301, 287] width 18 height 18
click at [308, 316] on icon at bounding box center [301, 318] width 18 height 18
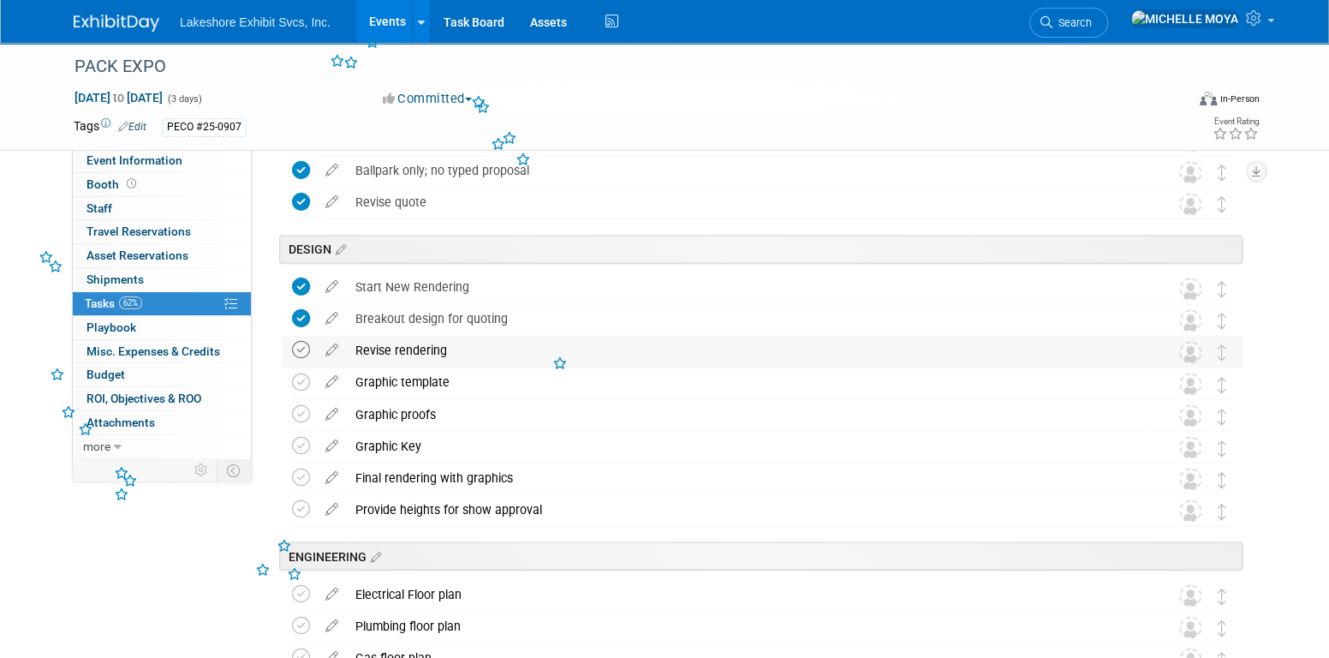
click at [304, 352] on icon at bounding box center [301, 350] width 18 height 18
click at [301, 380] on icon at bounding box center [301, 382] width 18 height 18
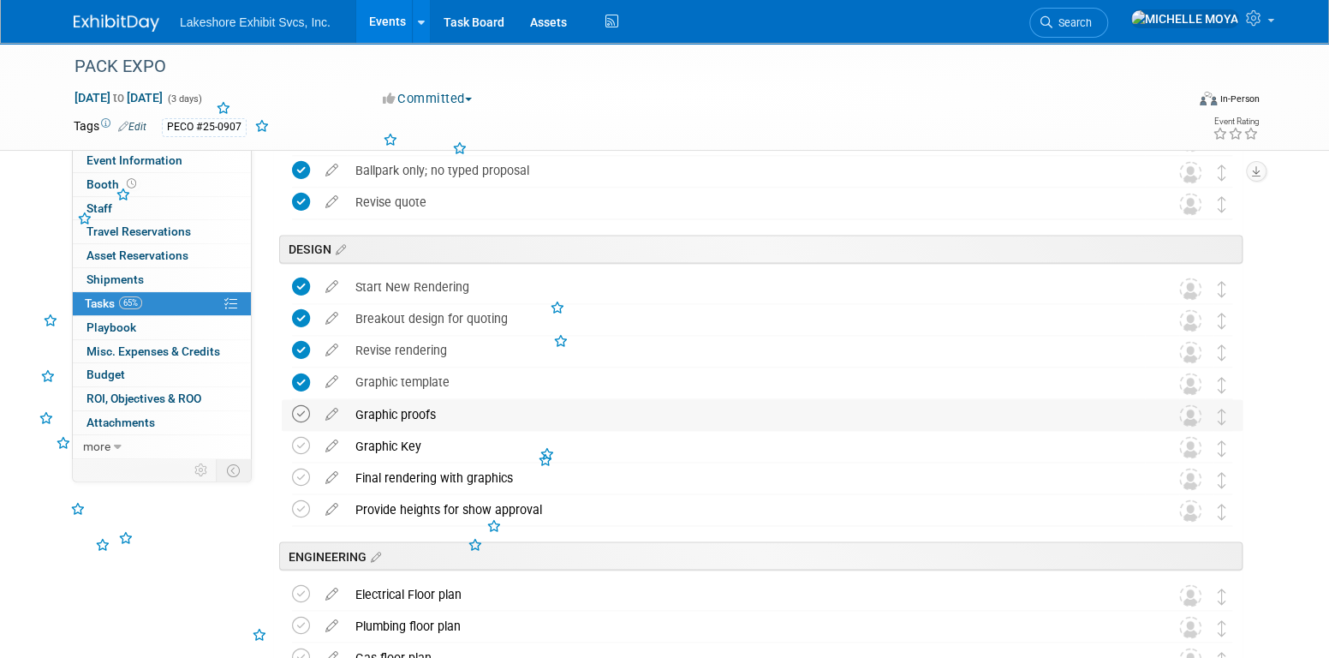
click at [300, 412] on icon at bounding box center [301, 413] width 18 height 18
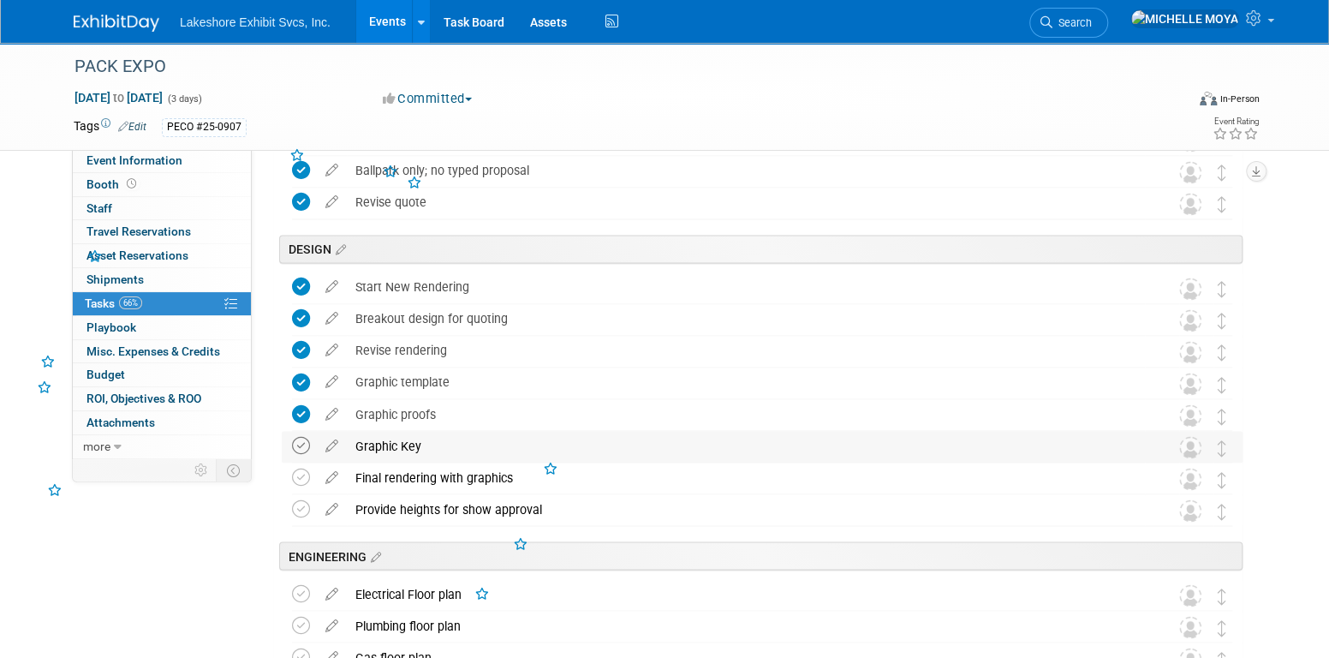
click at [296, 443] on icon at bounding box center [301, 445] width 18 height 18
click at [300, 477] on icon at bounding box center [301, 477] width 18 height 18
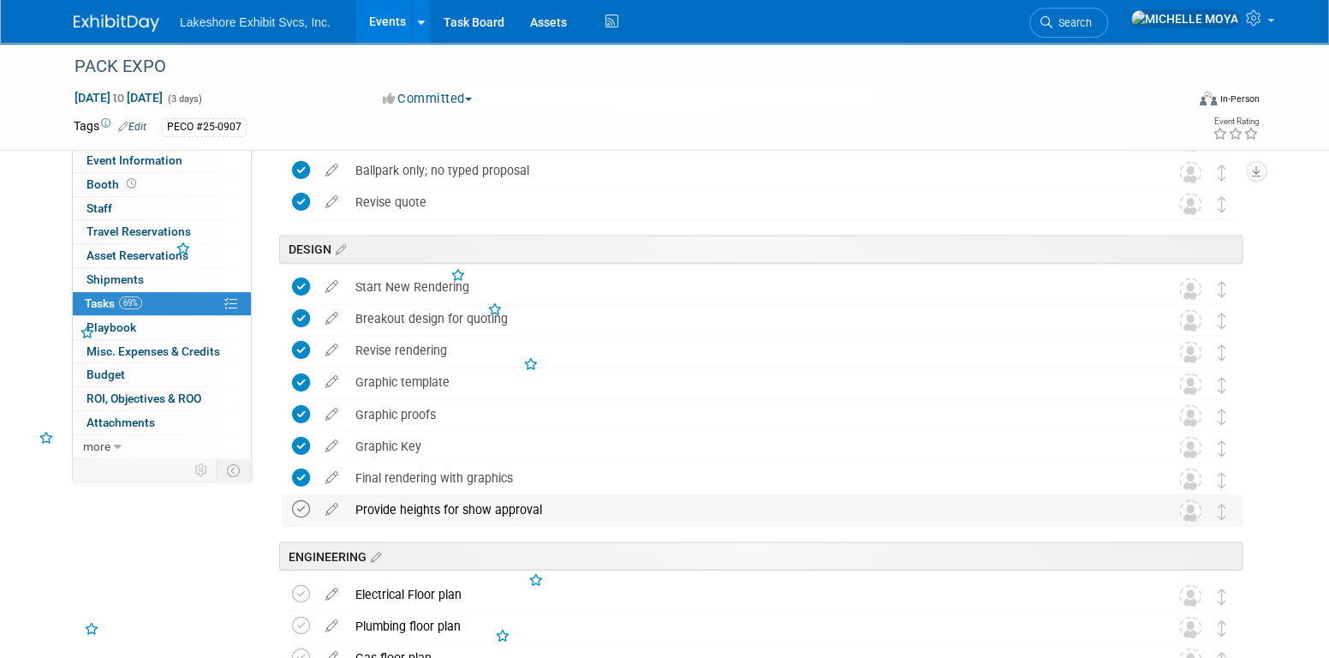
click at [298, 504] on icon at bounding box center [301, 508] width 18 height 18
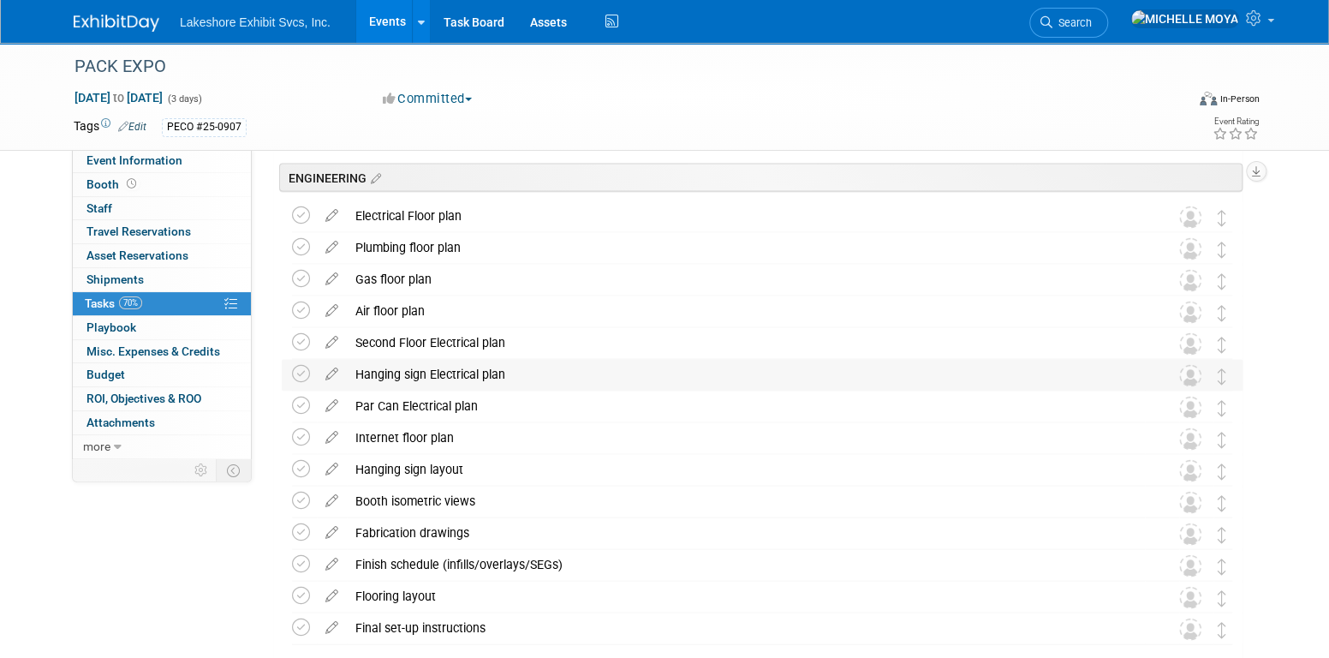
scroll to position [1799, 0]
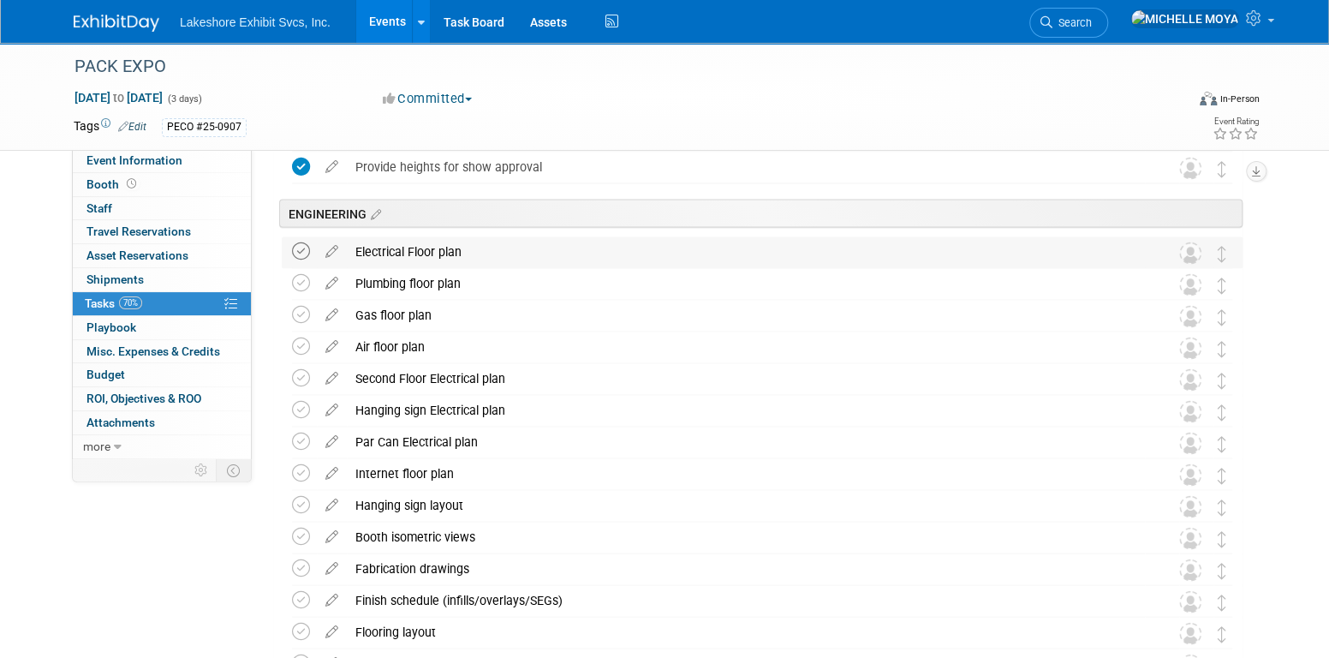
drag, startPoint x: 304, startPoint y: 248, endPoint x: 302, endPoint y: 276, distance: 27.5
click at [303, 248] on icon at bounding box center [301, 251] width 18 height 18
drag, startPoint x: 302, startPoint y: 279, endPoint x: 306, endPoint y: 293, distance: 14.4
click at [302, 281] on icon at bounding box center [301, 282] width 18 height 18
click at [304, 305] on icon at bounding box center [301, 314] width 18 height 18
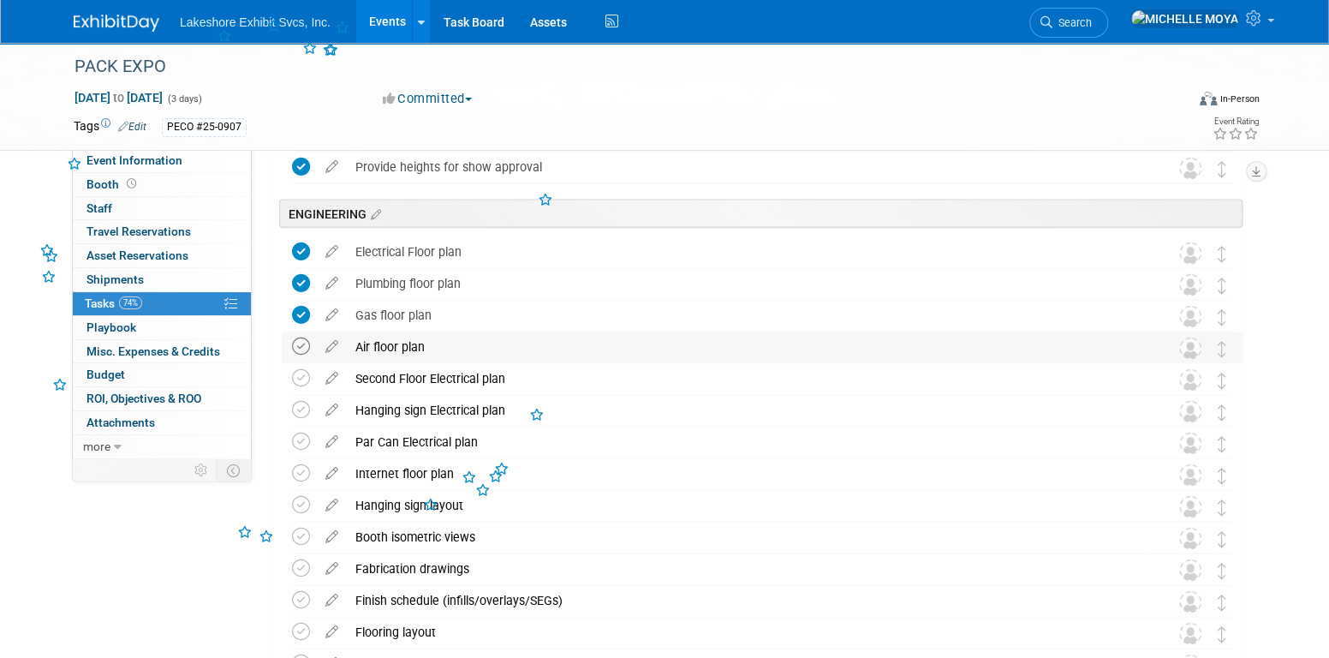
click at [296, 352] on icon at bounding box center [301, 346] width 18 height 18
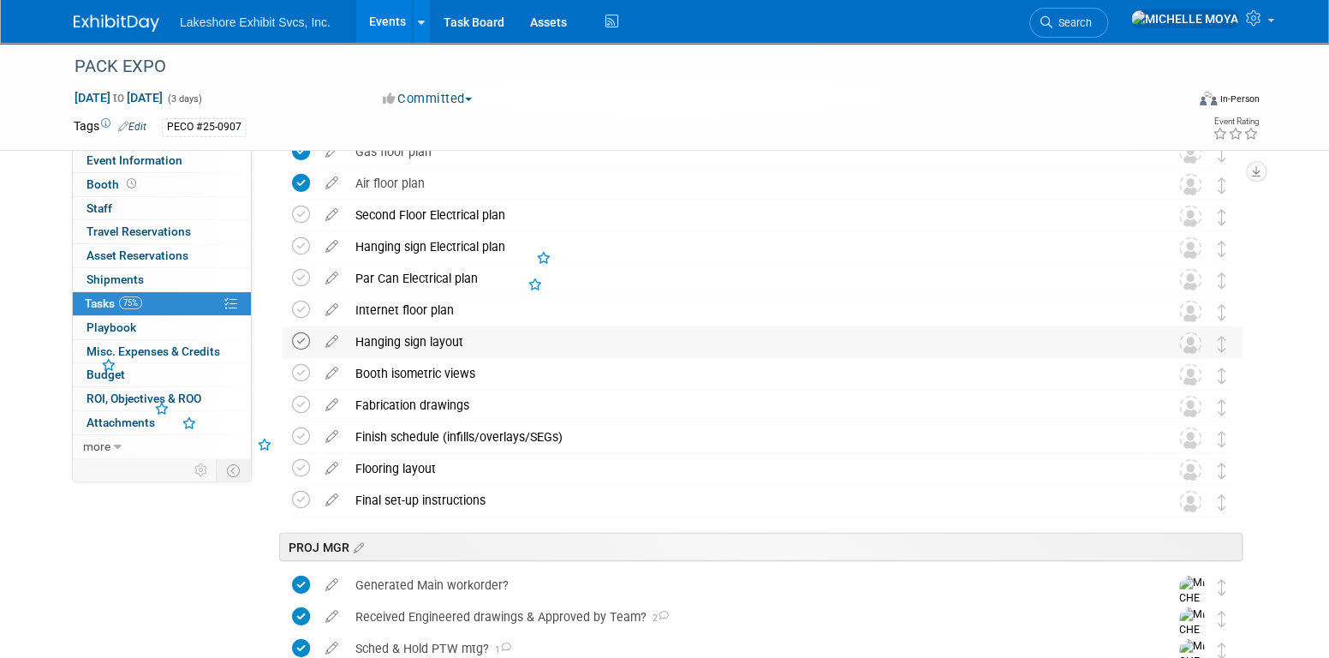
scroll to position [1970, 0]
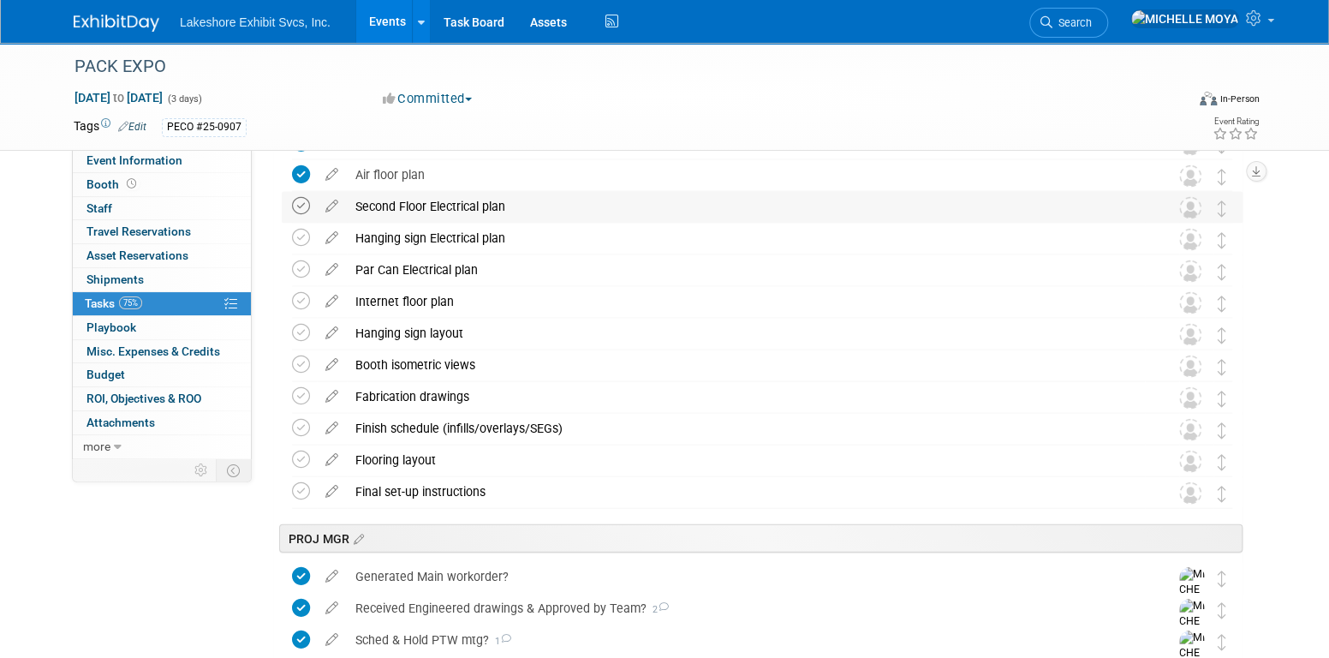
click at [302, 211] on icon at bounding box center [301, 206] width 18 height 18
click at [301, 234] on icon at bounding box center [301, 238] width 18 height 18
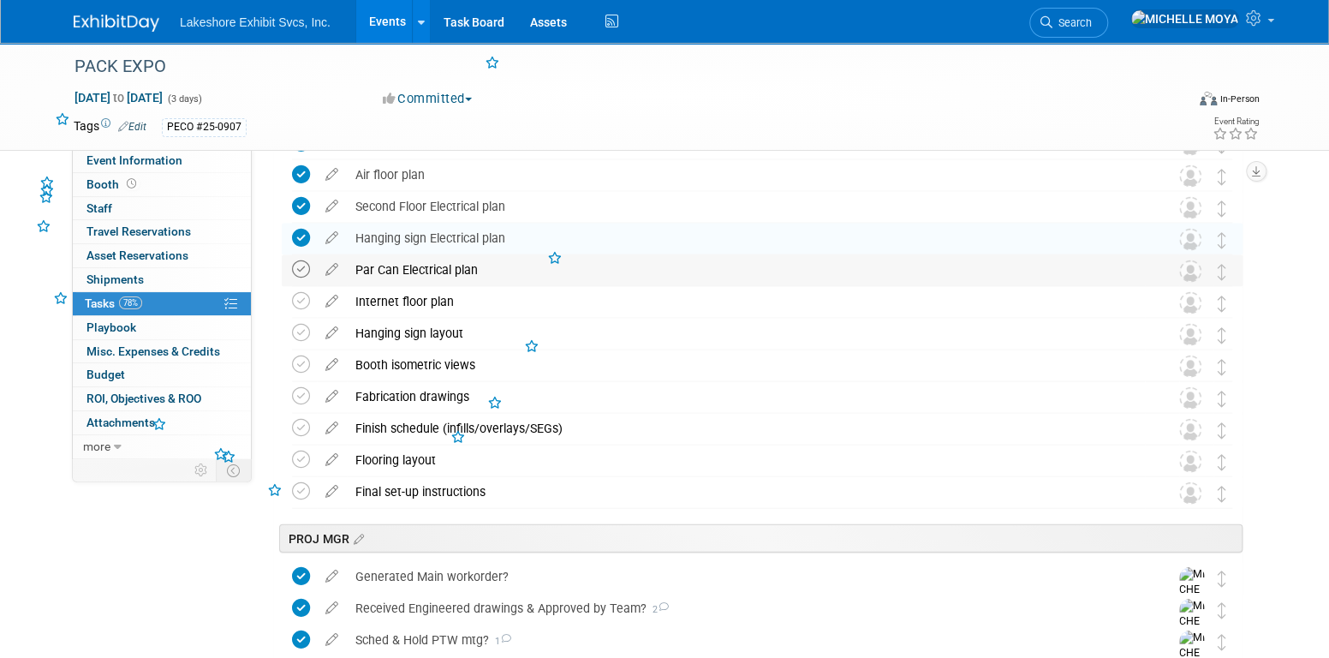
click at [300, 267] on icon at bounding box center [301, 269] width 18 height 18
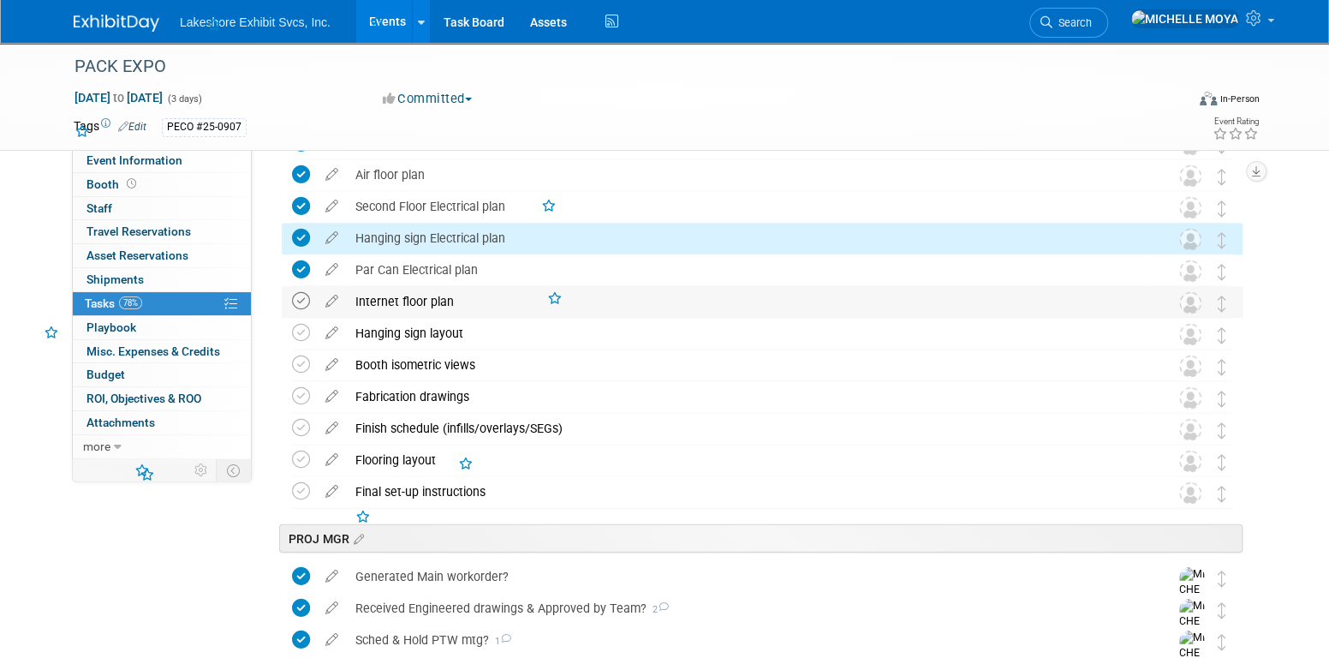
click at [304, 300] on icon at bounding box center [301, 301] width 18 height 18
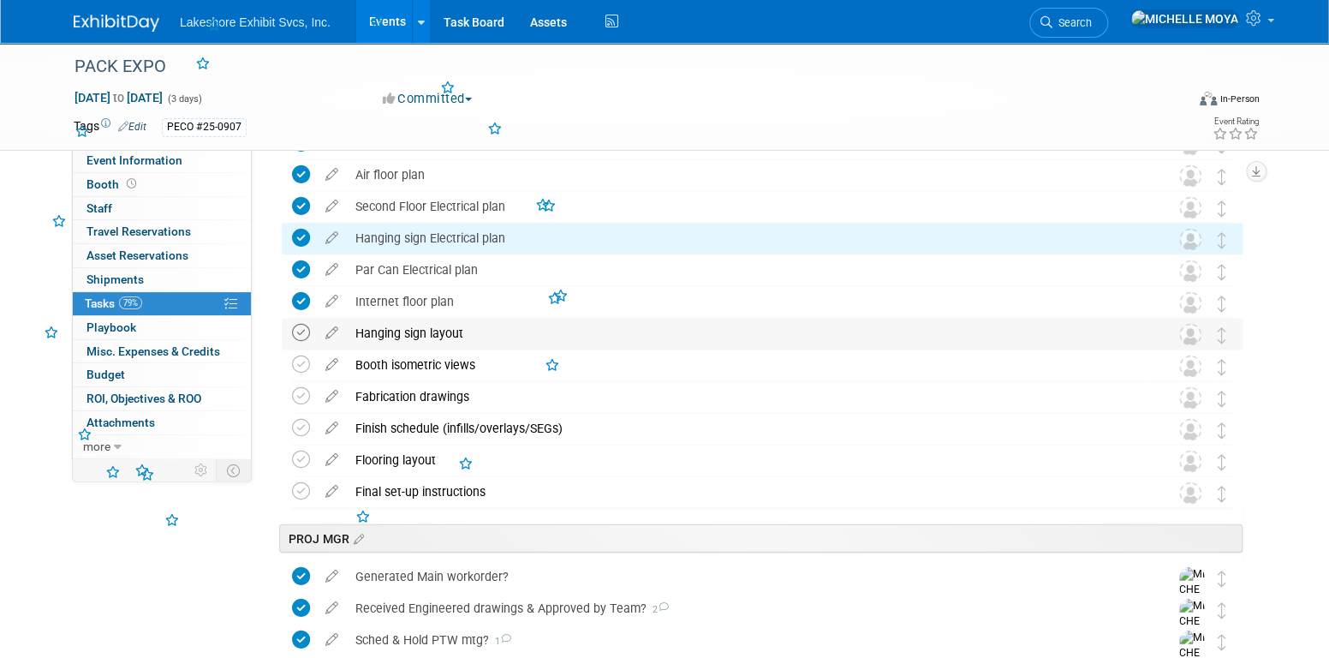
click at [306, 330] on icon at bounding box center [301, 333] width 18 height 18
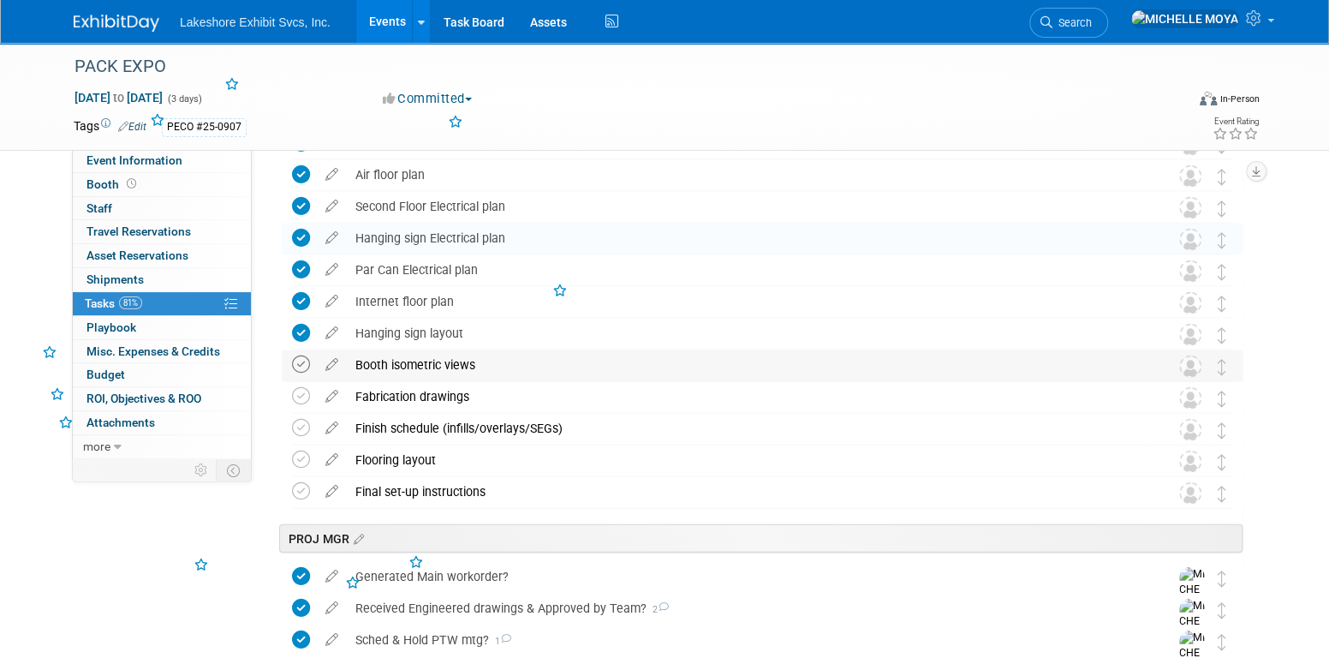
click at [301, 365] on icon at bounding box center [301, 364] width 18 height 18
click at [300, 398] on icon at bounding box center [301, 396] width 18 height 18
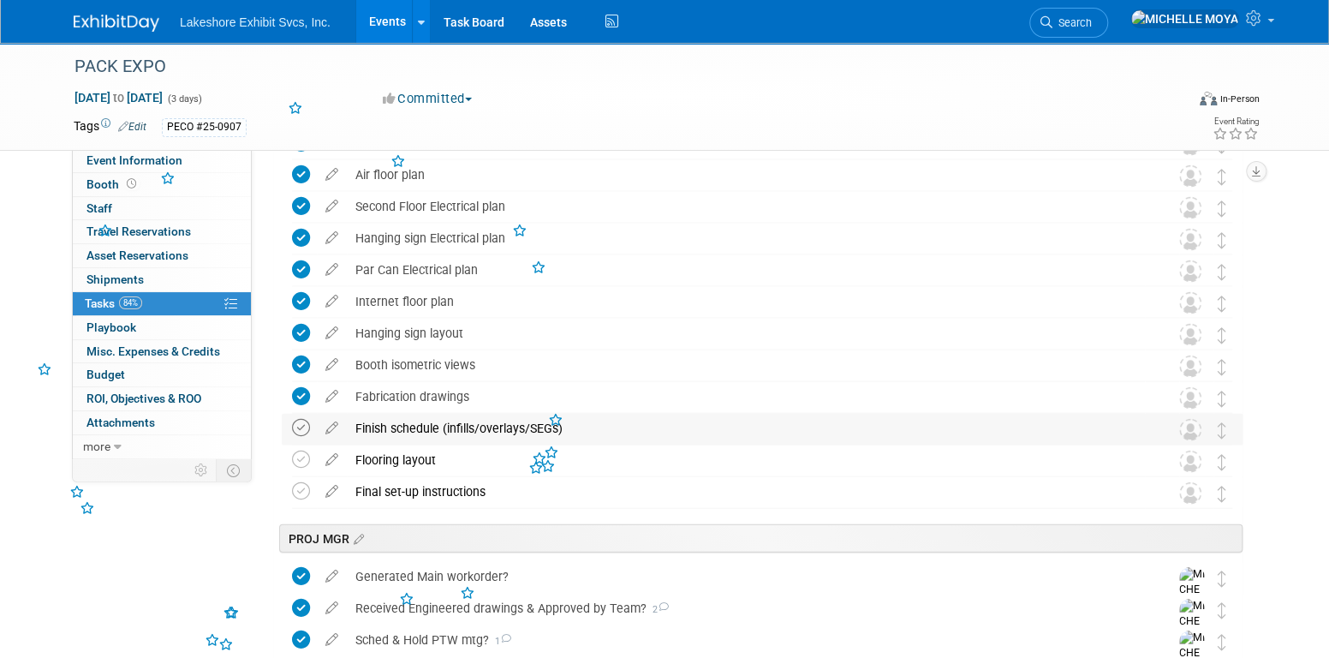
click at [293, 424] on icon at bounding box center [301, 428] width 18 height 18
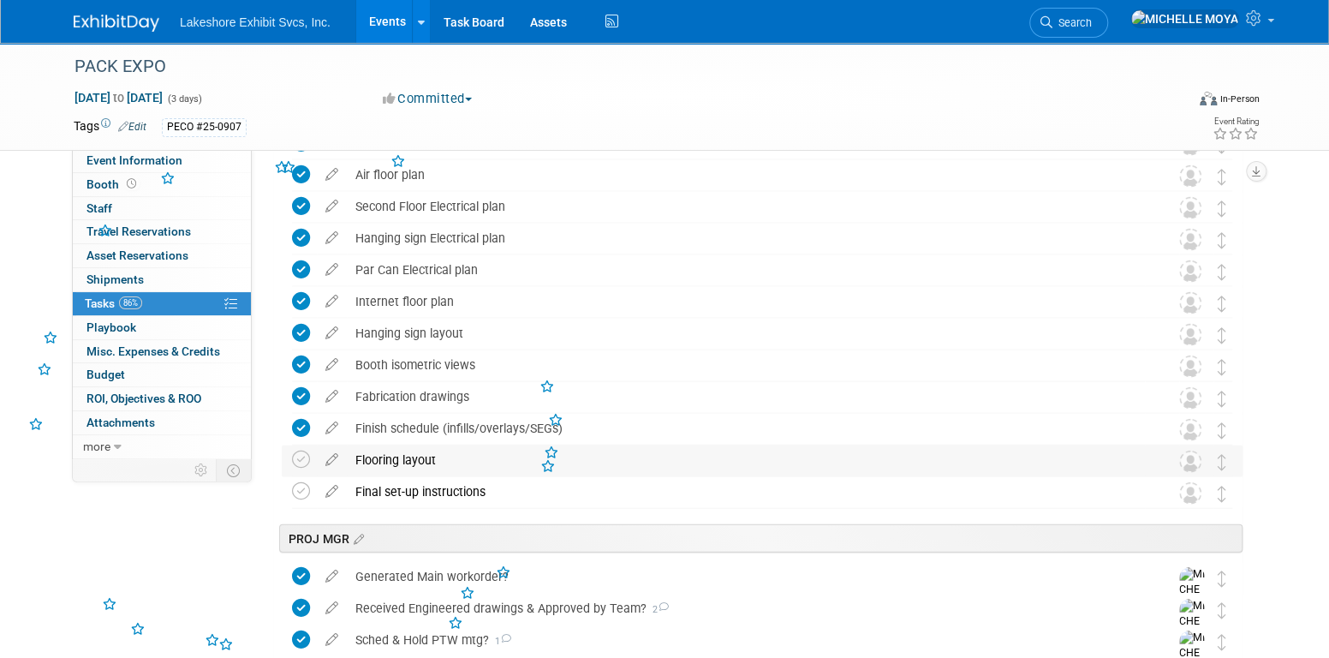
click at [297, 445] on td at bounding box center [304, 460] width 25 height 31
click at [302, 463] on icon at bounding box center [301, 460] width 18 height 18
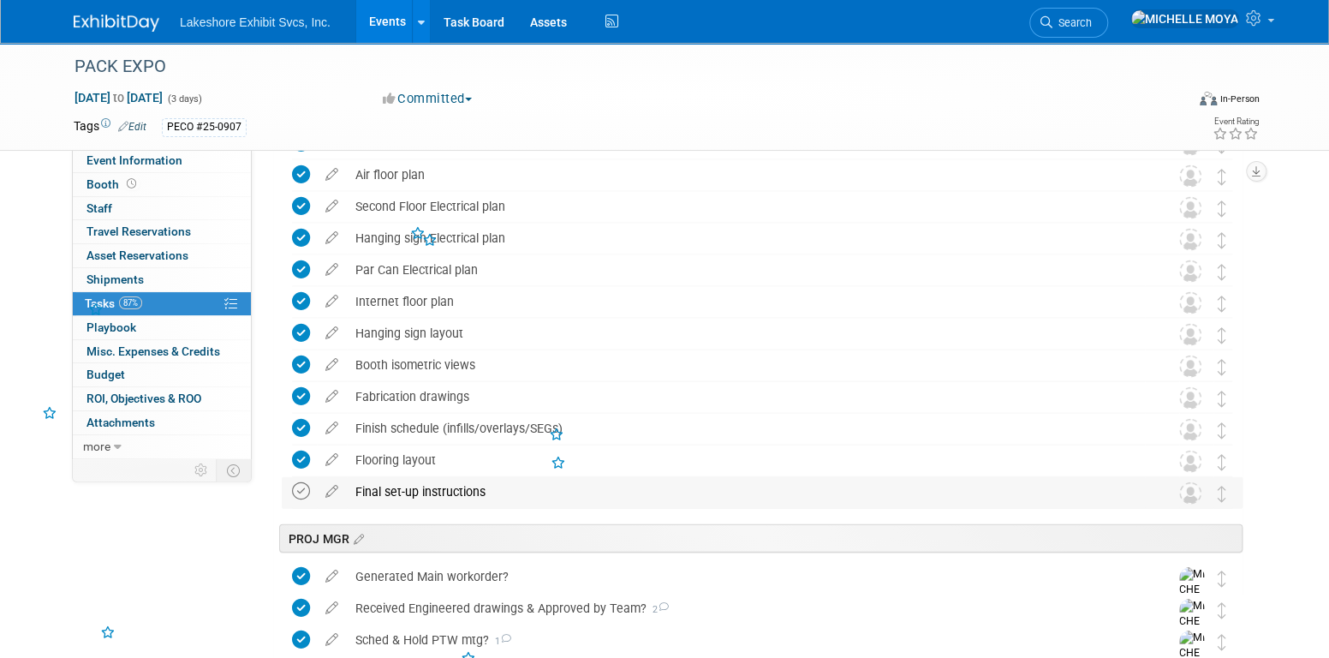
click at [302, 482] on icon at bounding box center [301, 491] width 18 height 18
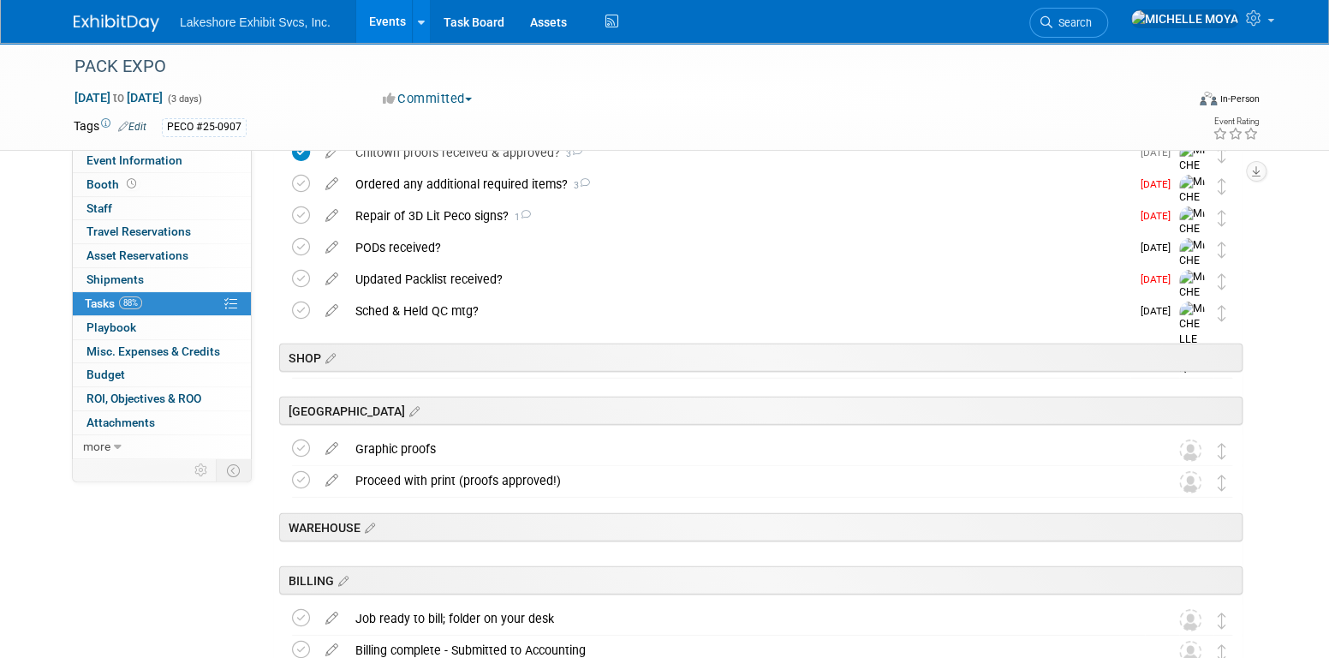
scroll to position [2655, 0]
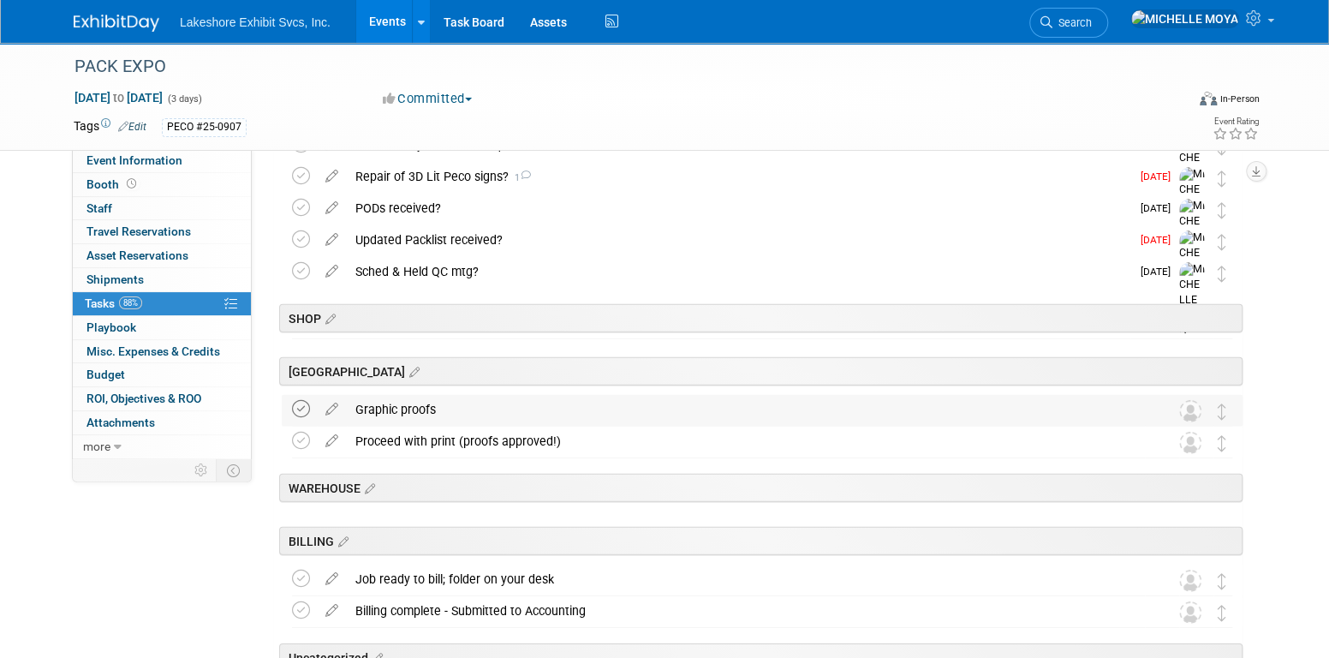
click at [302, 413] on icon at bounding box center [301, 409] width 18 height 18
click at [298, 441] on icon at bounding box center [301, 441] width 18 height 18
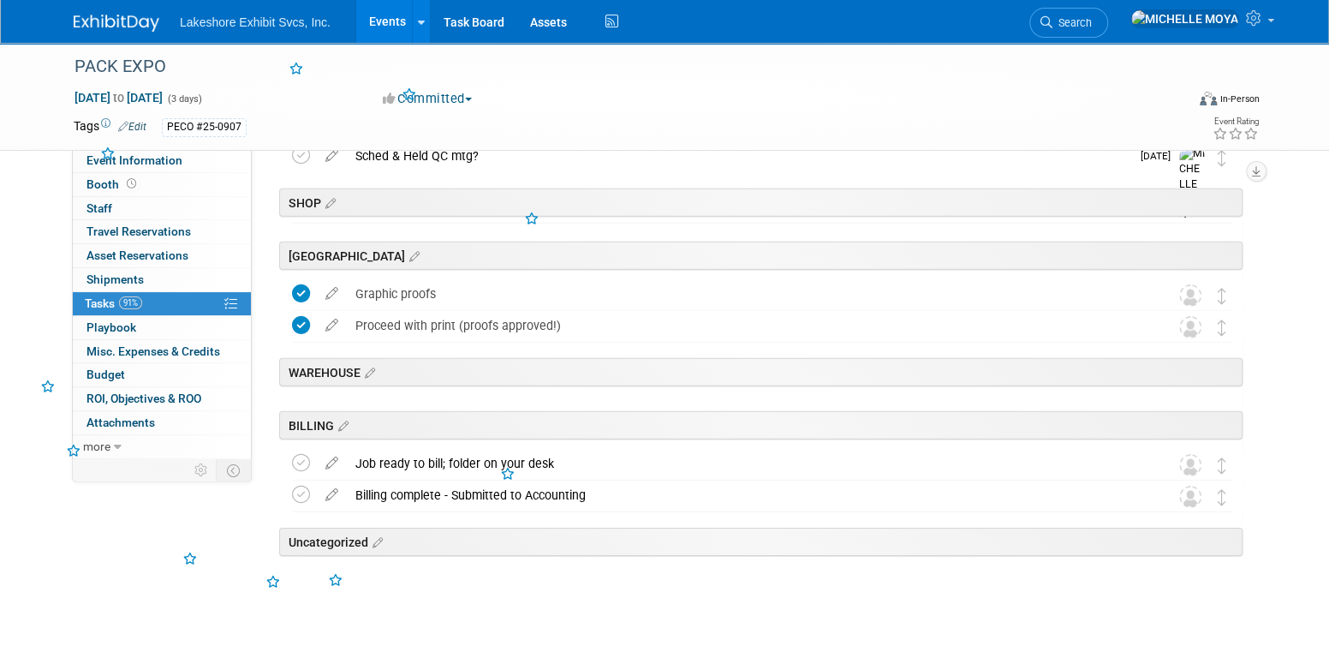
scroll to position [2782, 0]
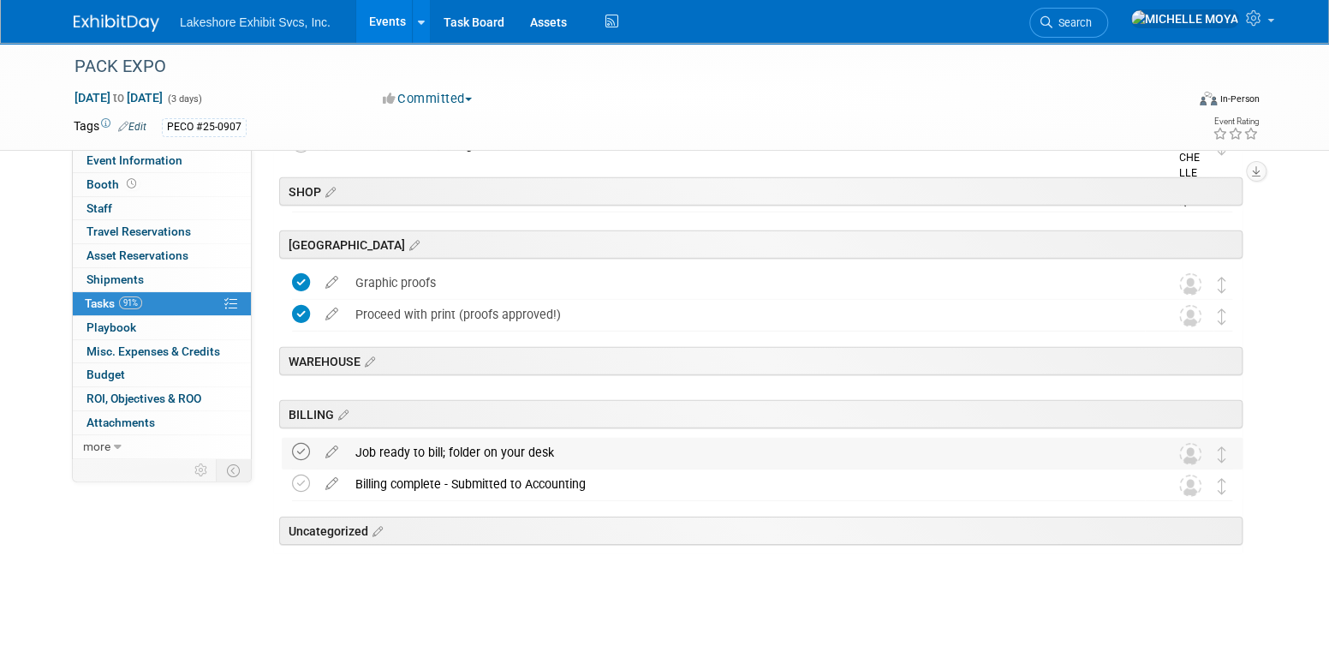
click at [305, 443] on icon at bounding box center [301, 452] width 18 height 18
click at [302, 485] on icon at bounding box center [301, 484] width 18 height 18
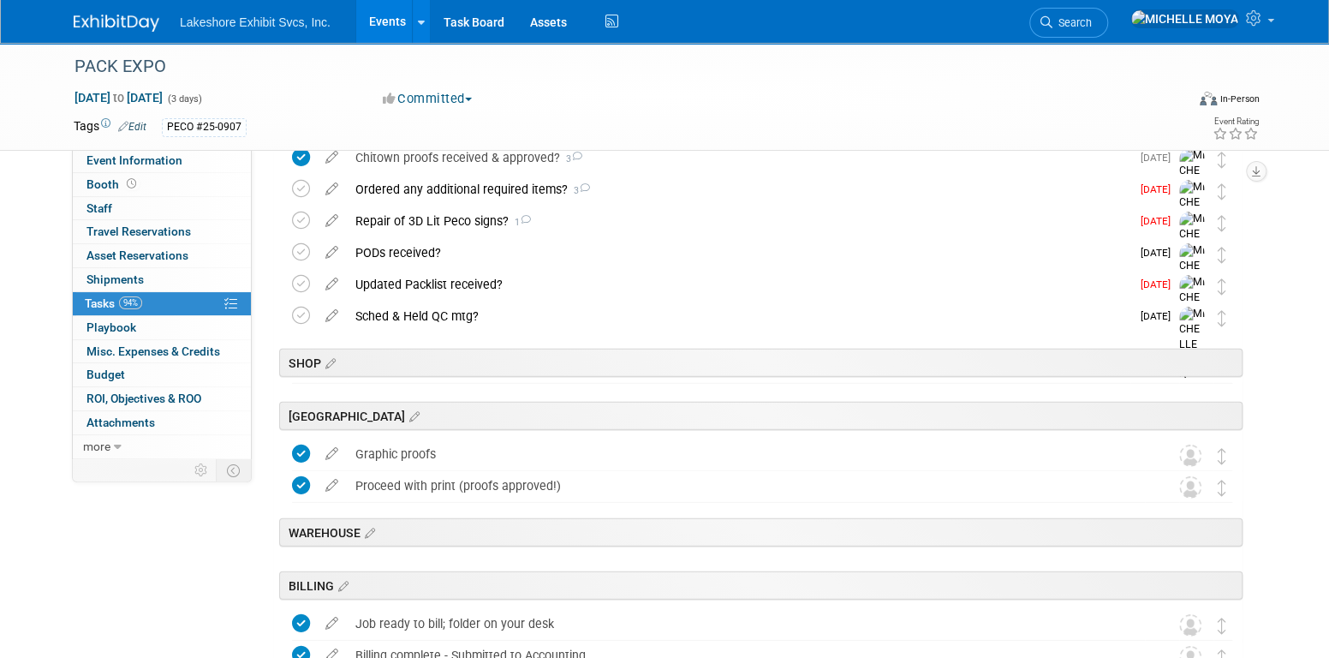
scroll to position [2525, 0]
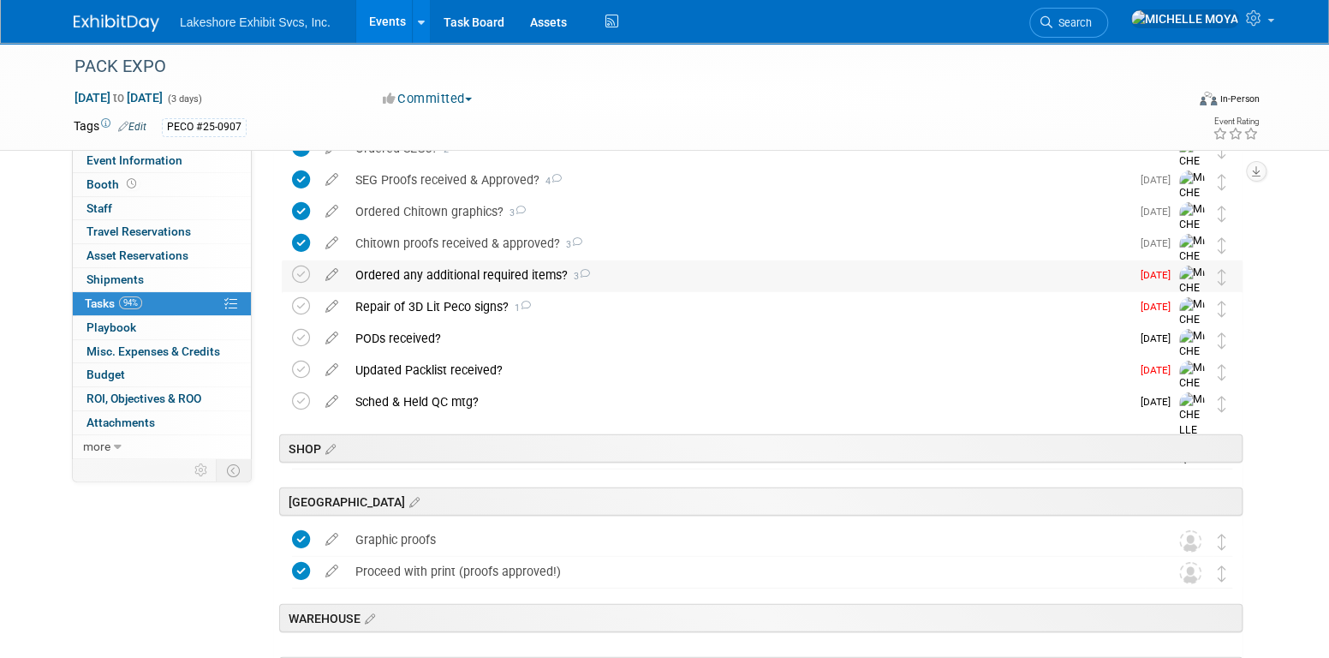
click at [530, 275] on div "Ordered any additional required items? 3" at bounding box center [739, 274] width 784 height 29
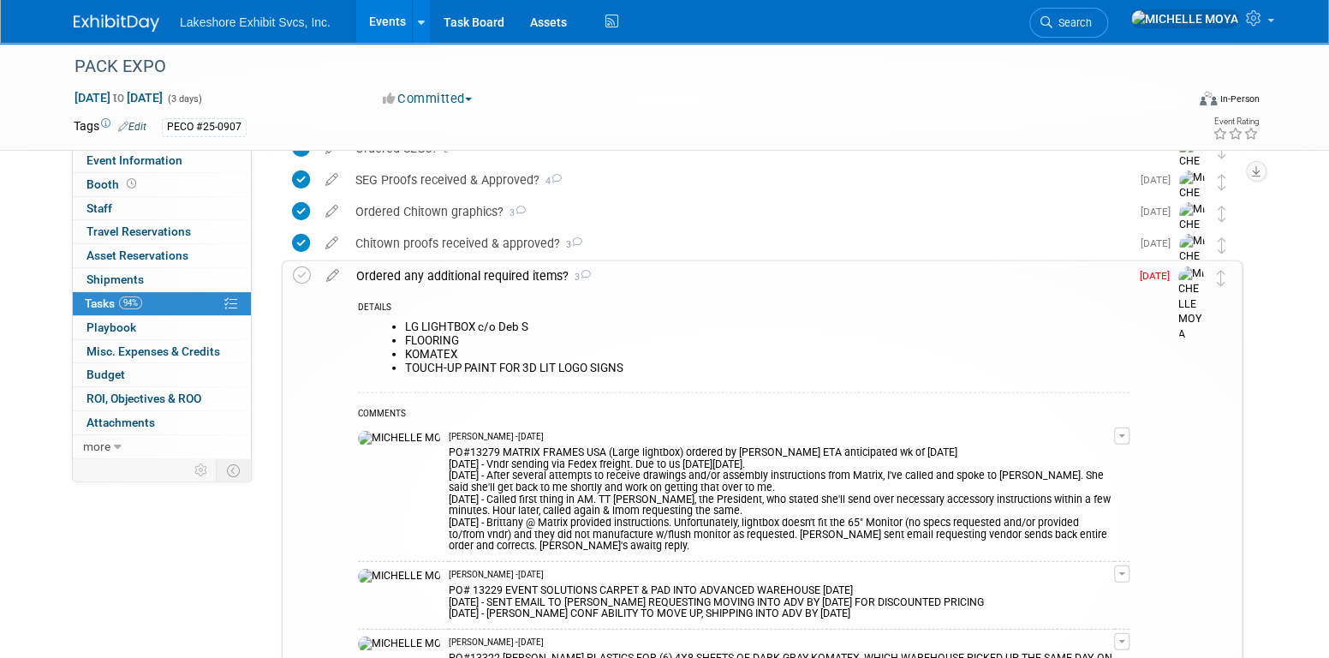
click at [530, 275] on div "Ordered any additional required items? 3" at bounding box center [739, 275] width 782 height 29
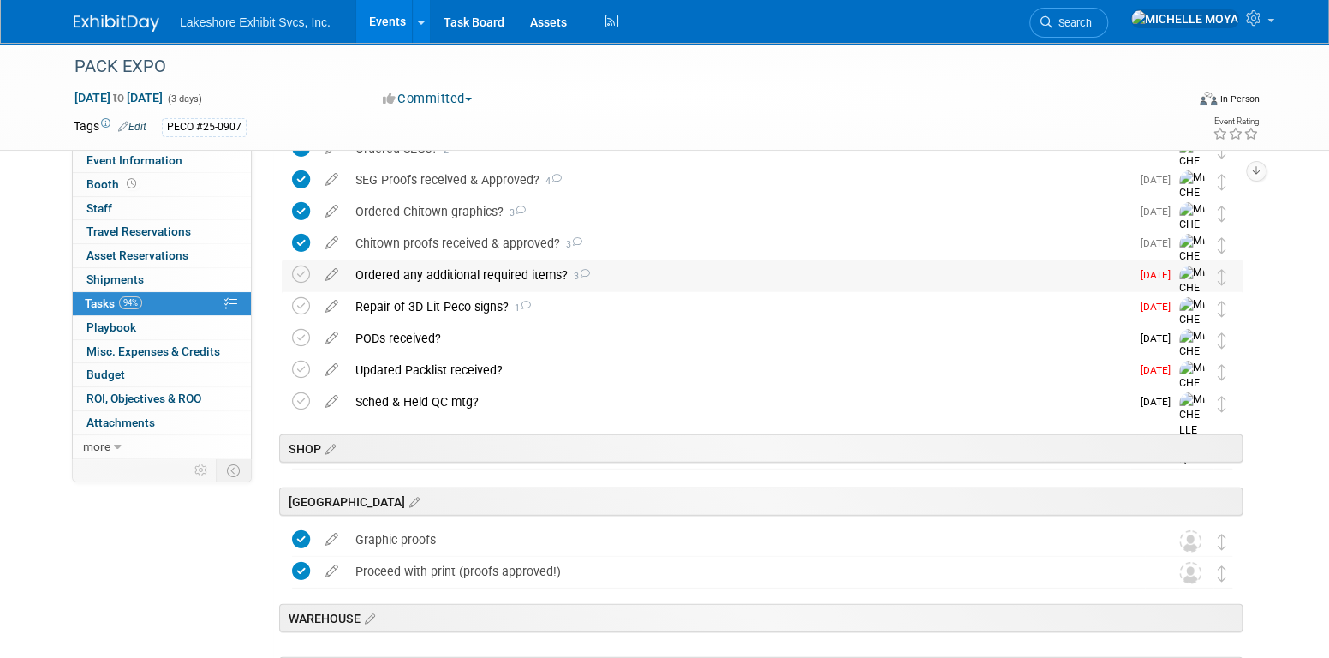
click at [546, 277] on div "Ordered any additional required items? 3" at bounding box center [739, 274] width 784 height 29
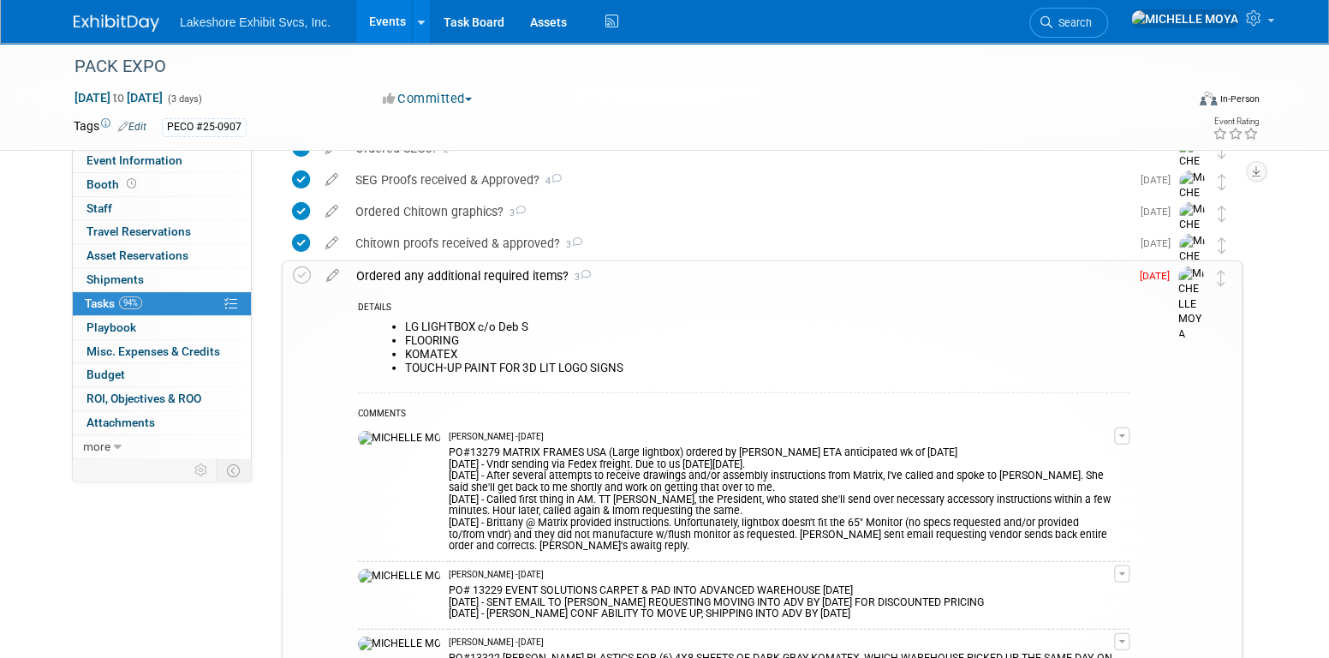
click at [546, 277] on div "Ordered any additional required items? 3" at bounding box center [739, 275] width 782 height 29
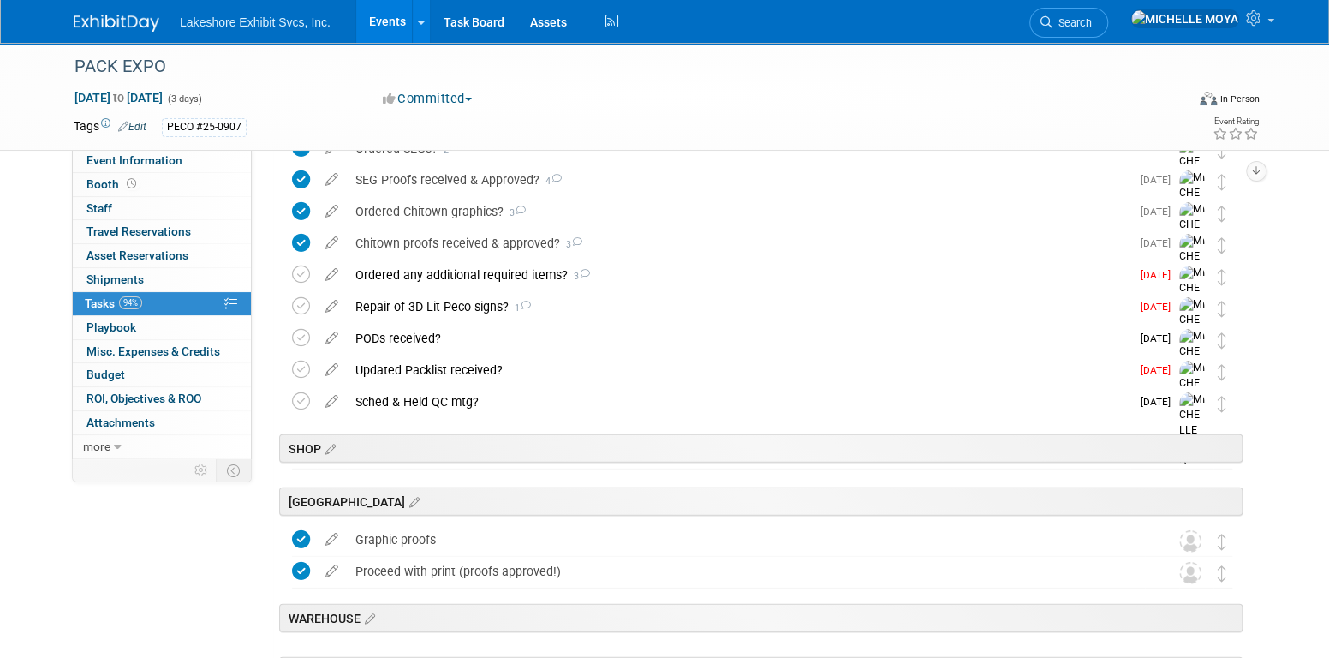
click at [387, 16] on link "Events" at bounding box center [387, 21] width 63 height 43
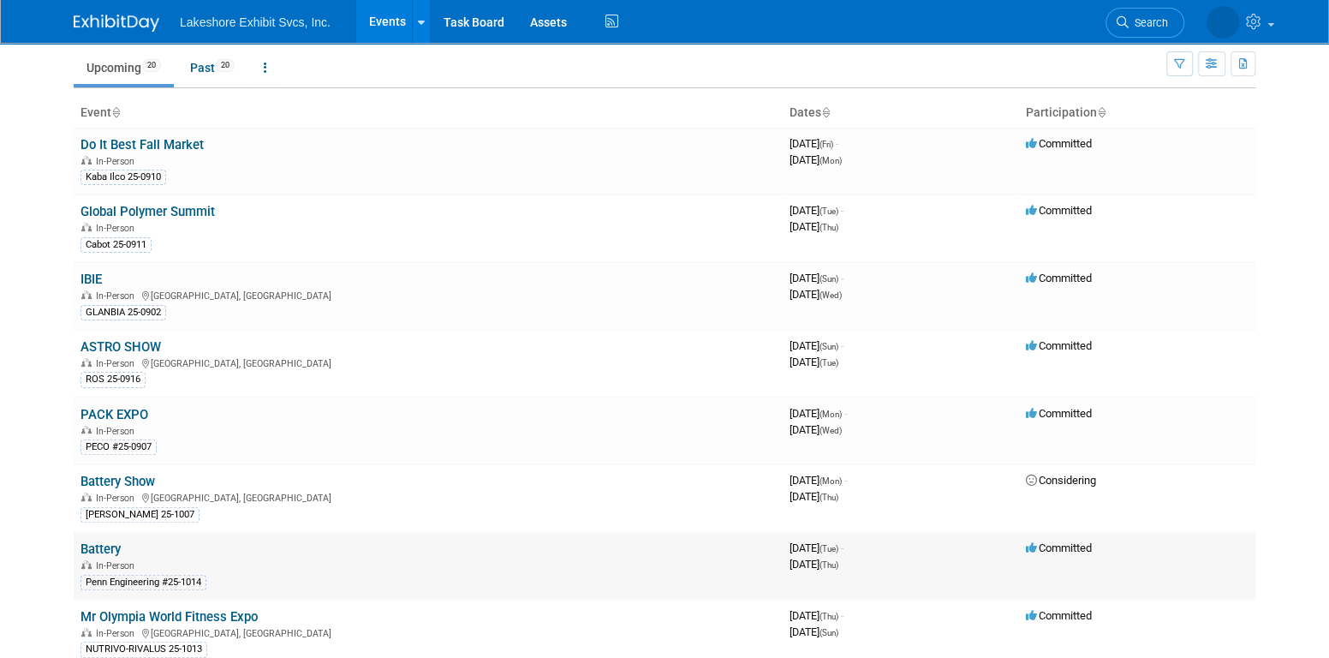
scroll to position [86, 0]
